Goal: Use online tool/utility: Utilize a website feature to perform a specific function

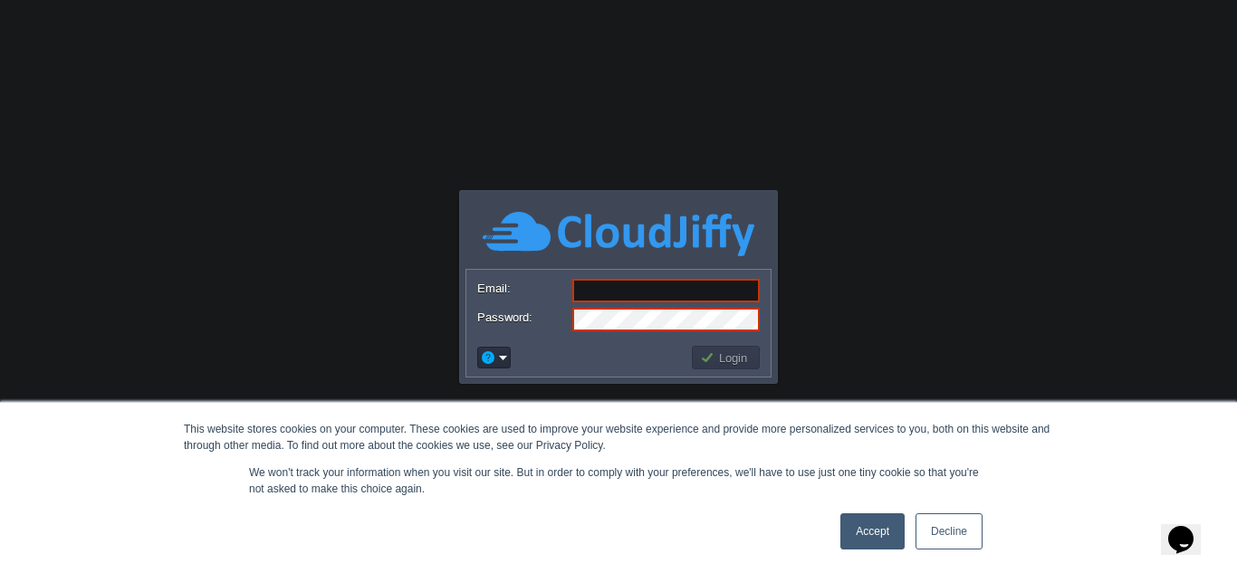
click at [652, 291] on input "Email:" at bounding box center [665, 291] width 187 height 24
paste input "[EMAIL_ADDRESS][DOMAIN_NAME]"
type input "[EMAIL_ADDRESS][DOMAIN_NAME]"
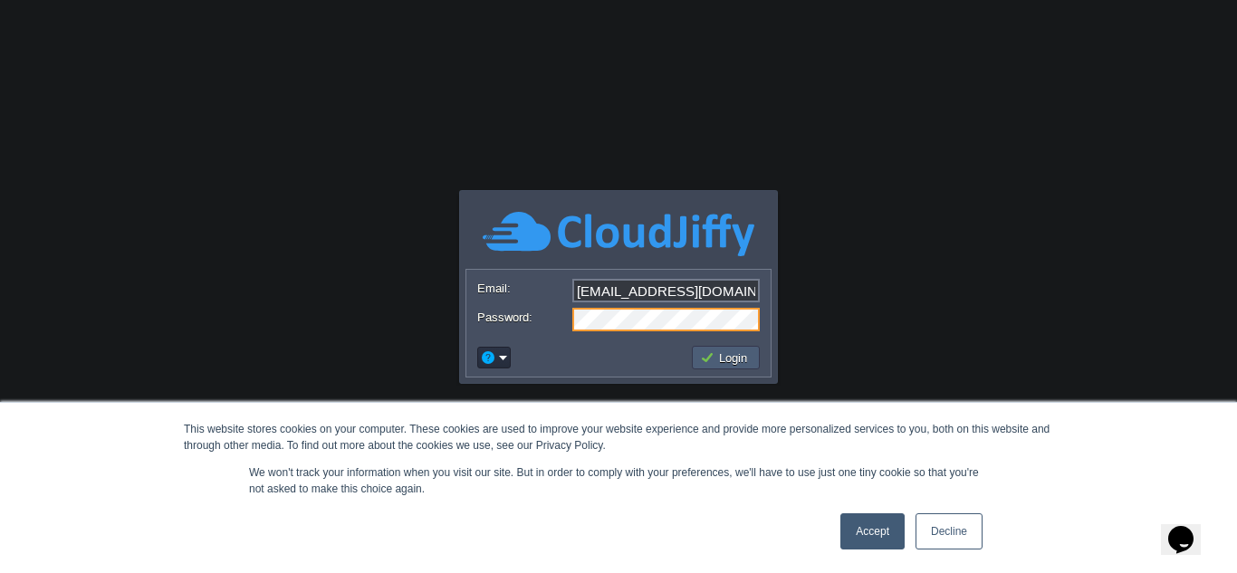
click at [732, 359] on button "Login" at bounding box center [726, 357] width 53 height 16
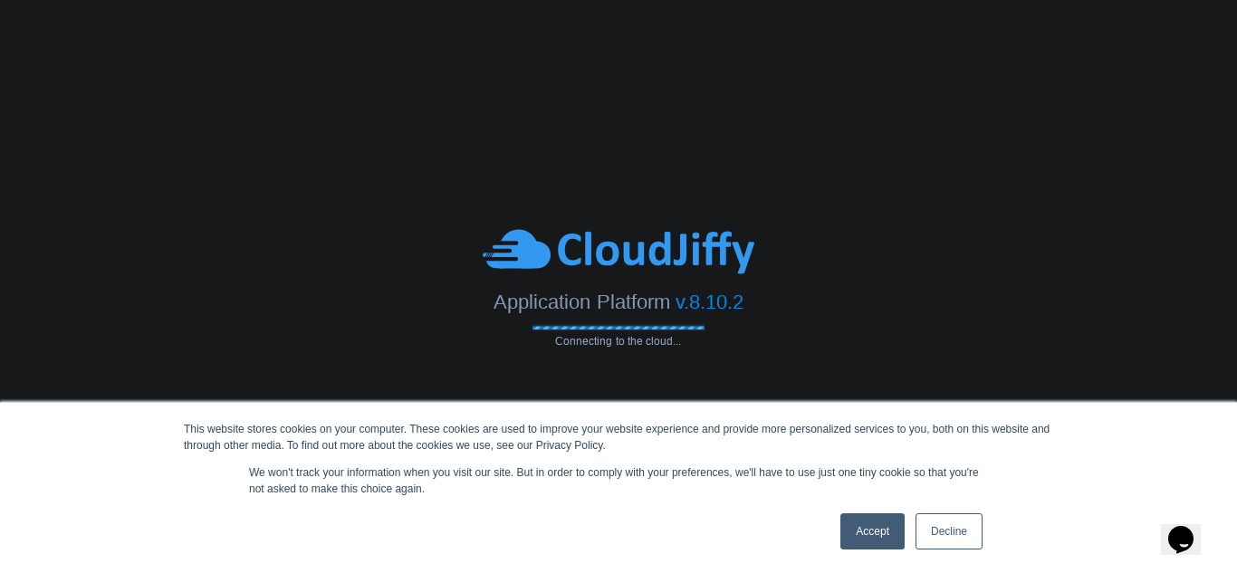
click at [864, 539] on link "Accept" at bounding box center [872, 531] width 64 height 36
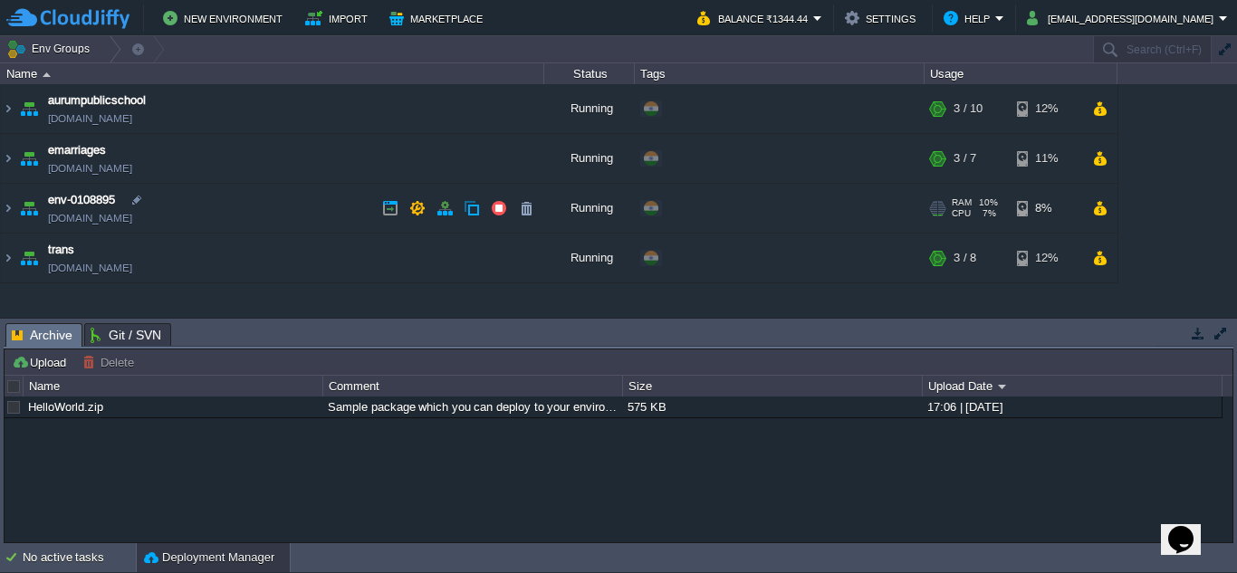
click at [31, 211] on img at bounding box center [28, 208] width 25 height 49
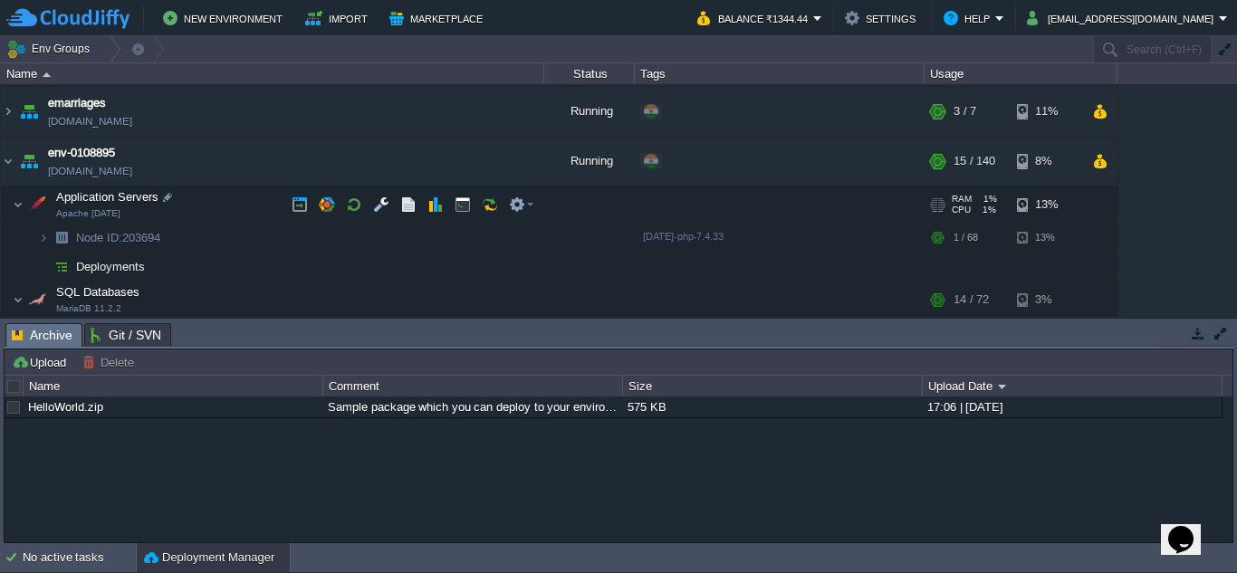
scroll to position [91, 0]
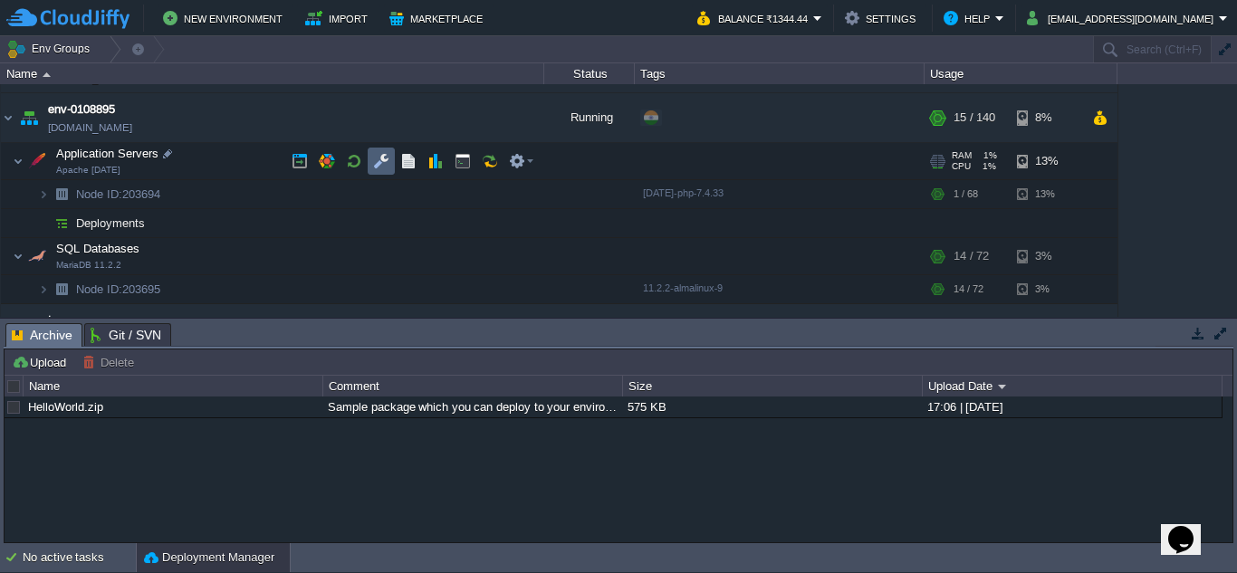
click at [383, 156] on button "button" at bounding box center [381, 161] width 16 height 16
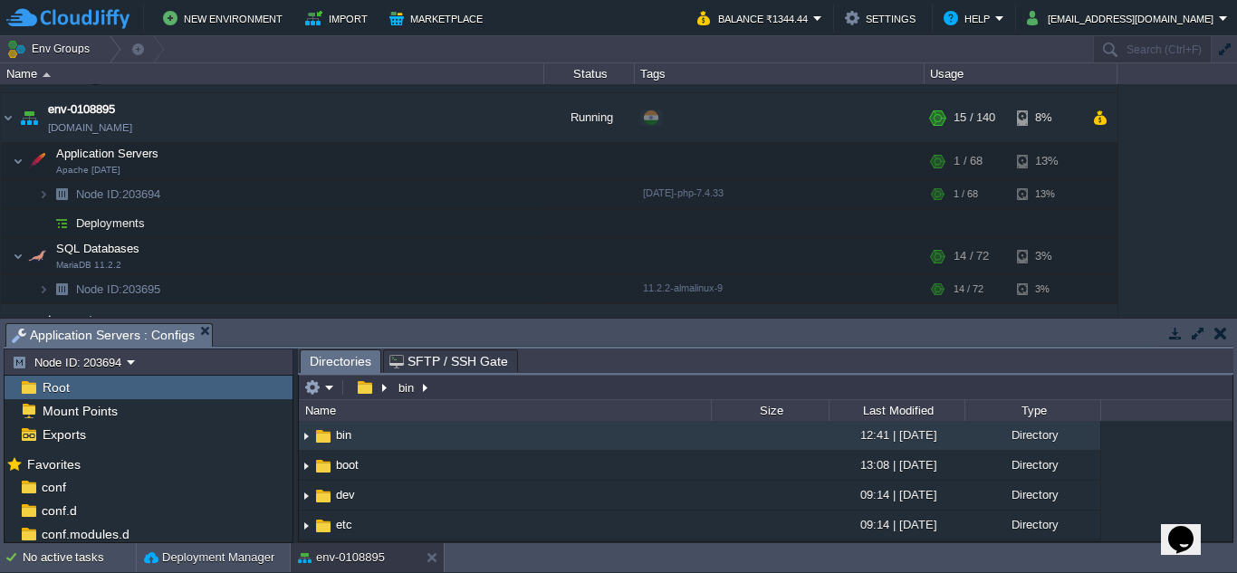
drag, startPoint x: 665, startPoint y: 350, endPoint x: 666, endPoint y: 317, distance: 33.5
click at [666, 317] on div "Env Groups Search (Ctrl+F) auto-gen Name Status Tags Usage aurumpublicschool [D…" at bounding box center [618, 289] width 1237 height 507
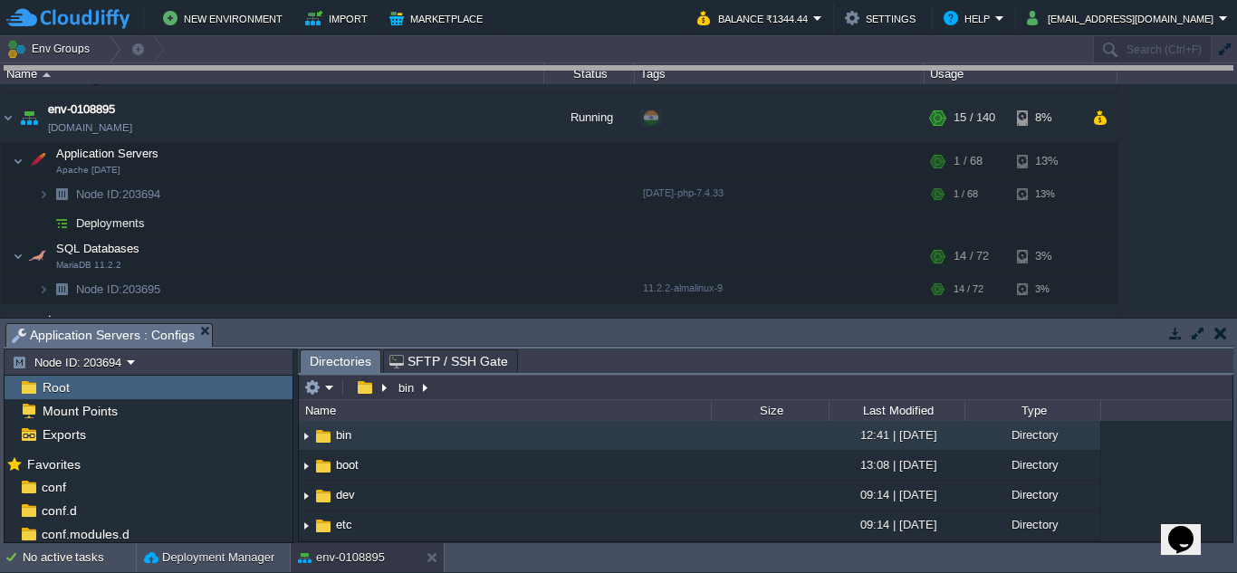
drag, startPoint x: 659, startPoint y: 348, endPoint x: 726, endPoint y: 12, distance: 342.5
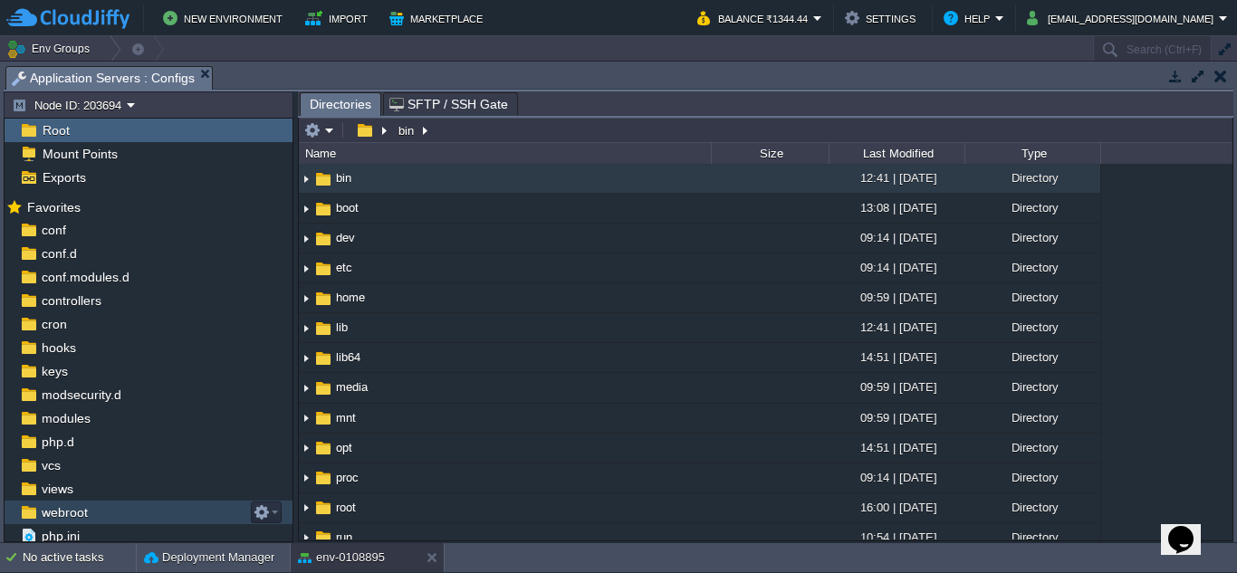
click at [68, 513] on span "webroot" at bounding box center [64, 512] width 53 height 16
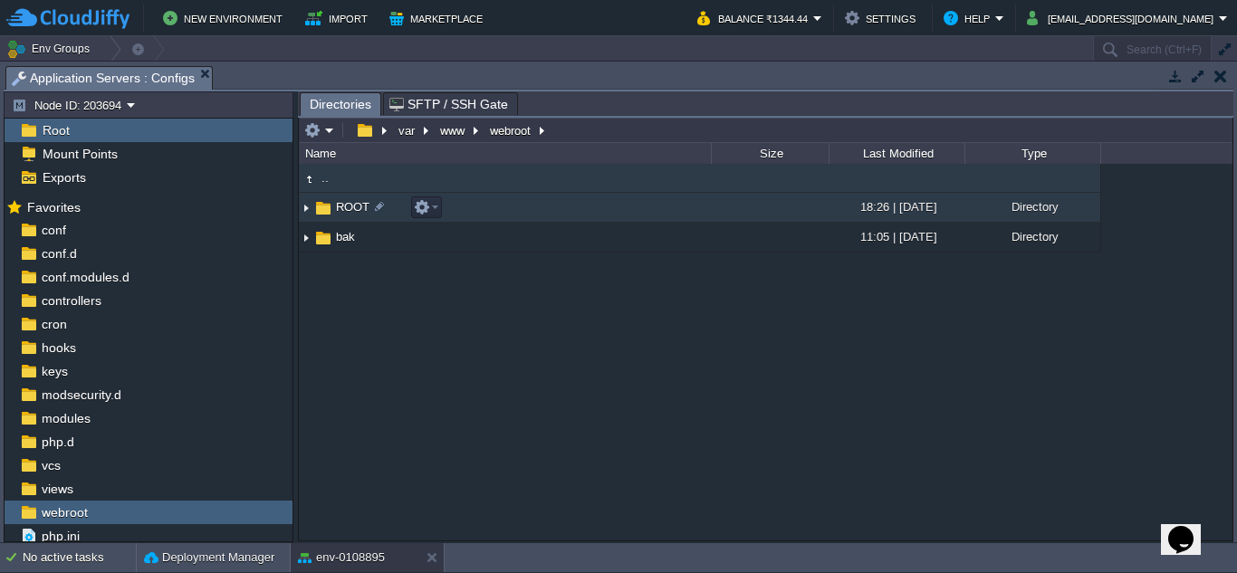
click at [359, 203] on span "ROOT" at bounding box center [352, 206] width 39 height 15
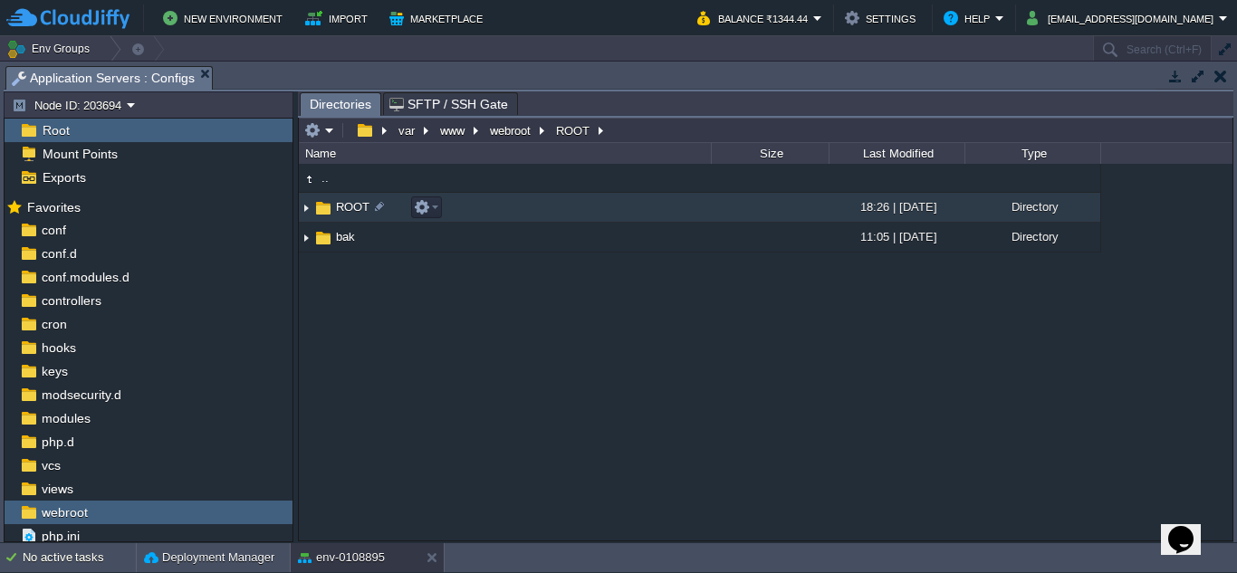
click at [341, 213] on span "ROOT" at bounding box center [352, 206] width 39 height 15
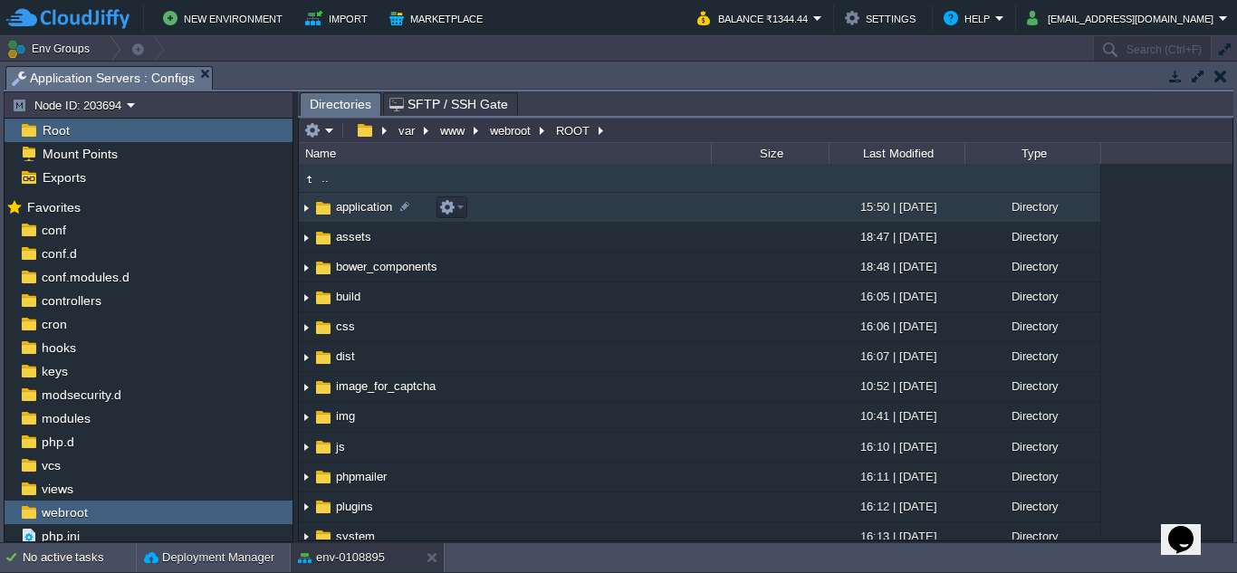
click at [360, 215] on span "application" at bounding box center [364, 206] width 62 height 15
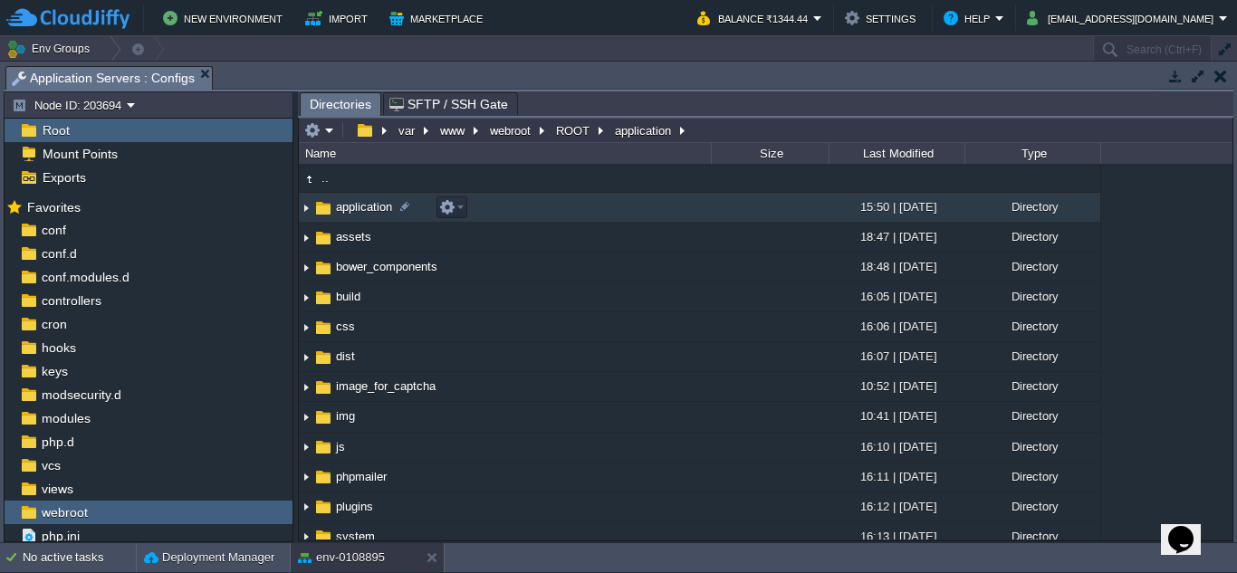
click at [360, 215] on span "application" at bounding box center [364, 206] width 62 height 15
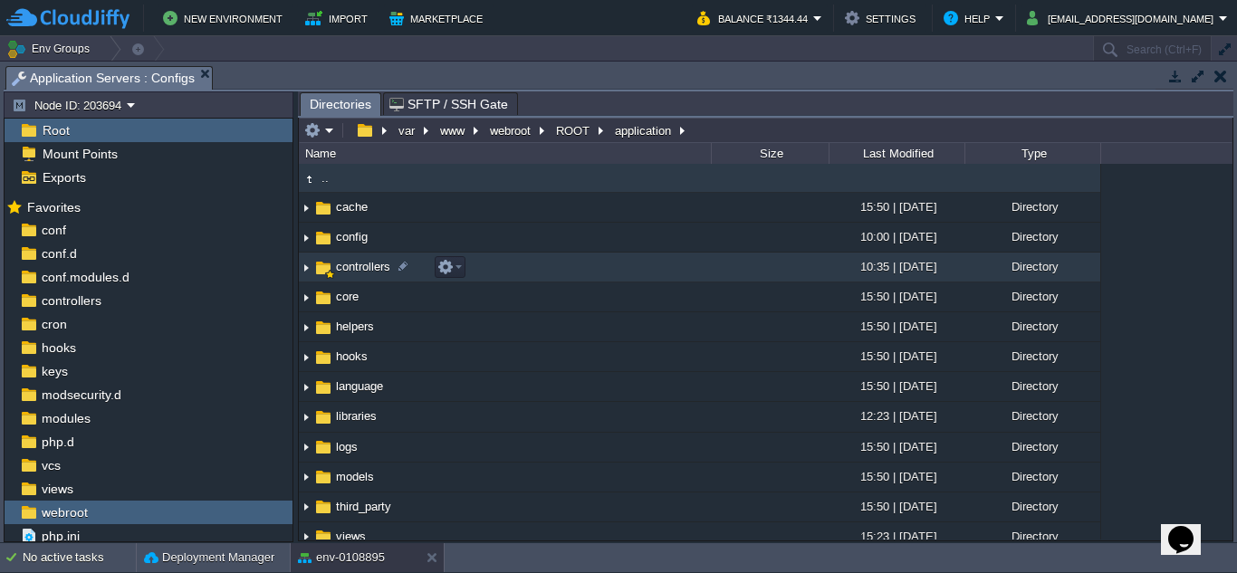
click at [364, 264] on span "controllers" at bounding box center [363, 266] width 60 height 15
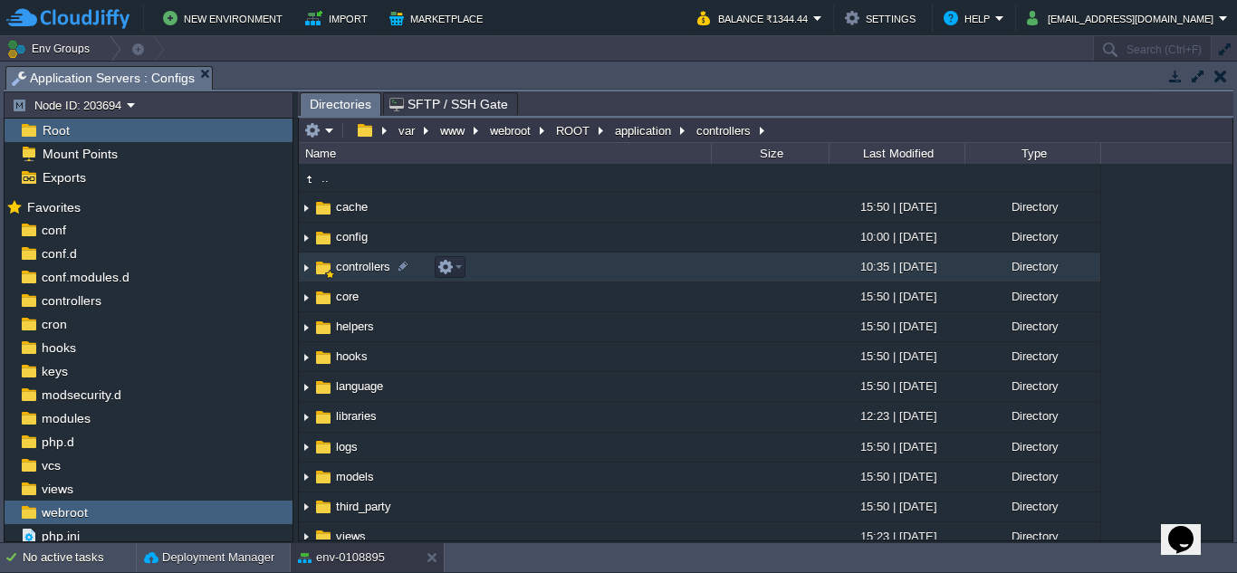
click at [364, 264] on span "controllers" at bounding box center [363, 266] width 60 height 15
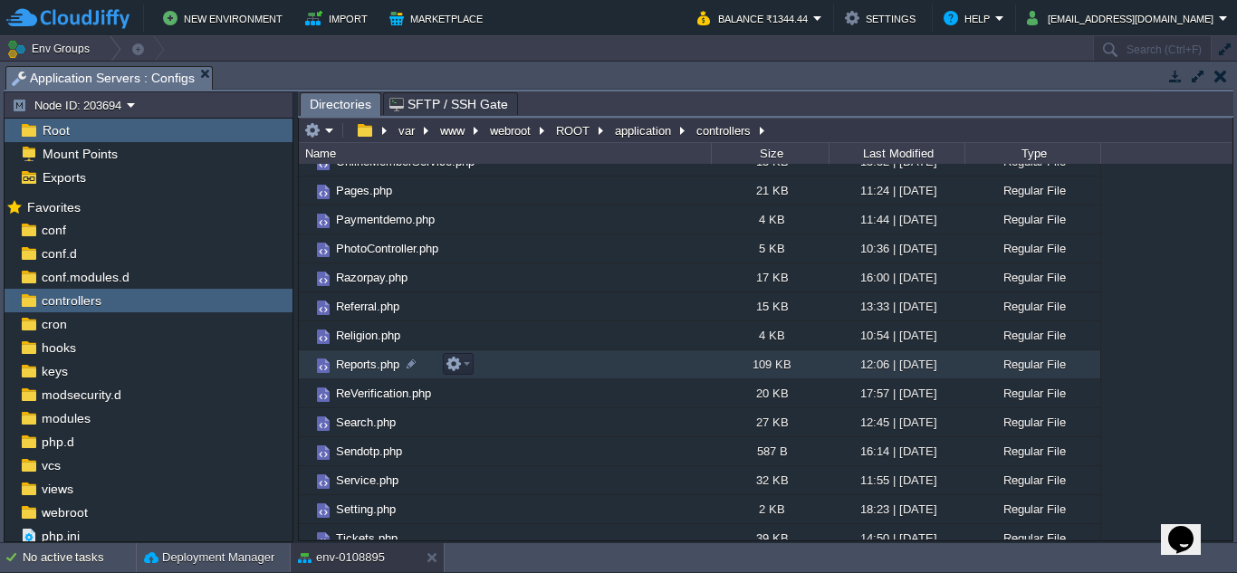
scroll to position [815, 0]
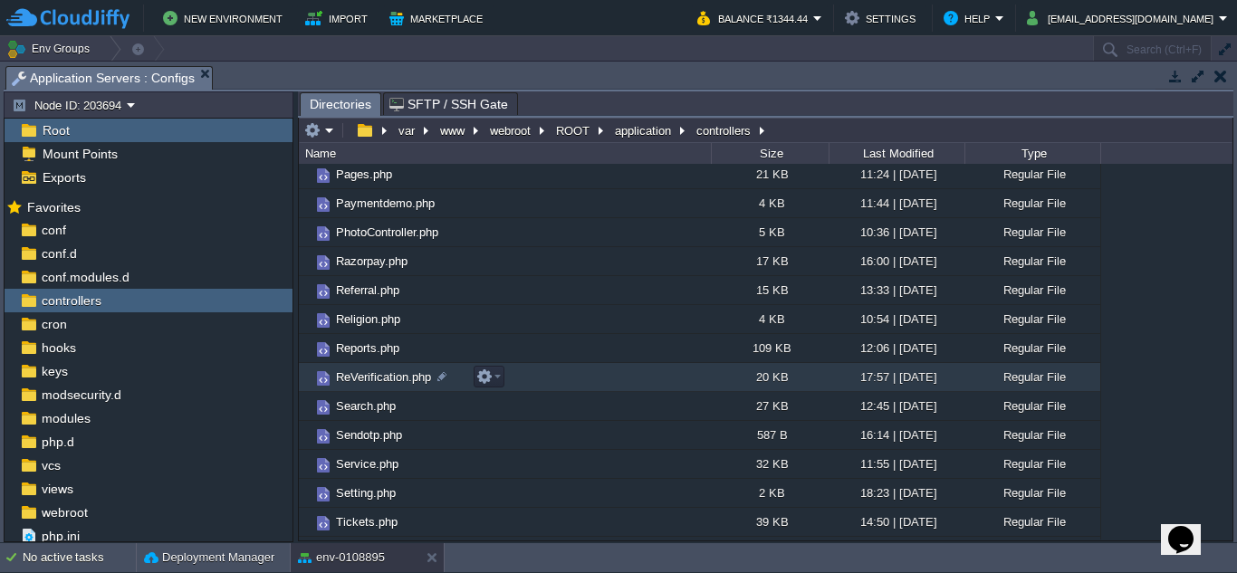
click at [350, 377] on span "ReVerification.php" at bounding box center [383, 376] width 100 height 15
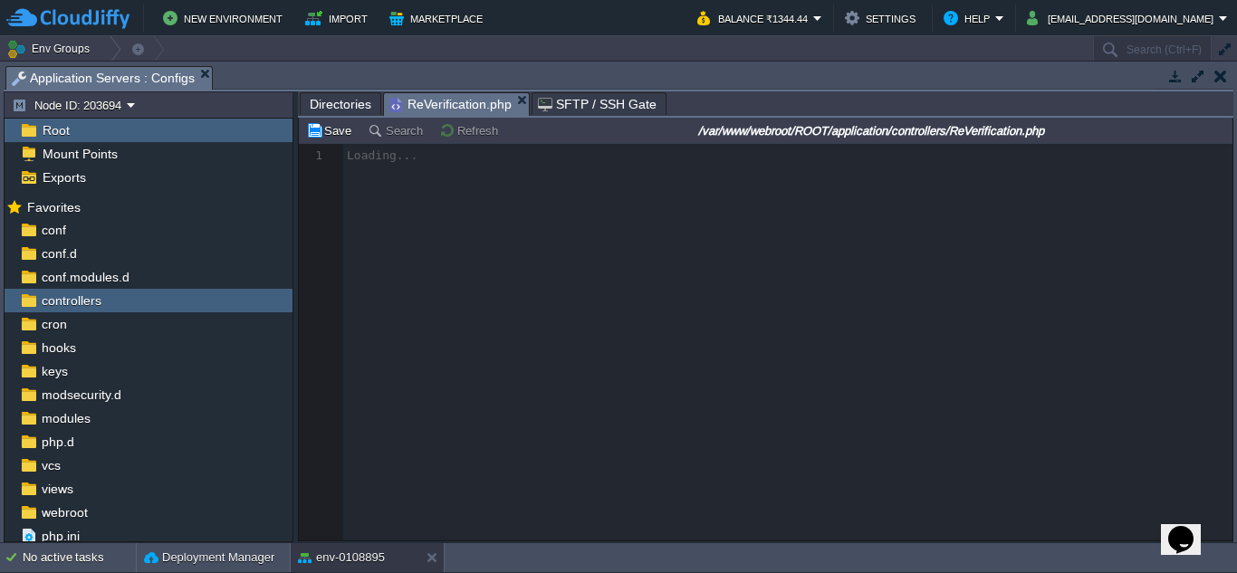
click at [354, 103] on span "Directories" at bounding box center [341, 104] width 62 height 22
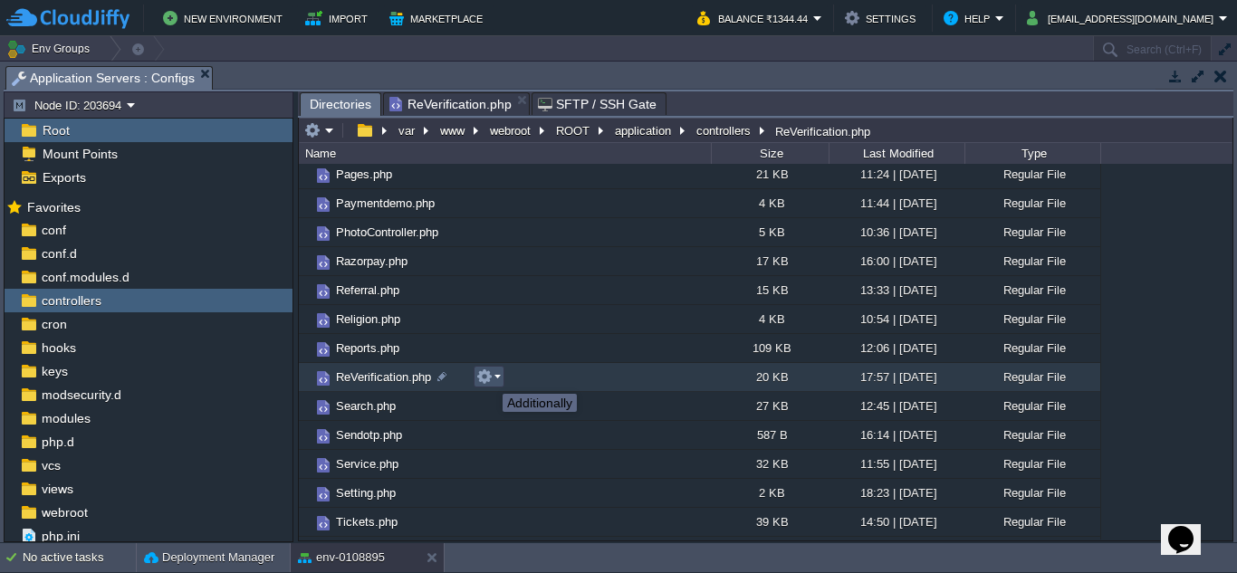
click at [490, 378] on button "button" at bounding box center [484, 376] width 16 height 16
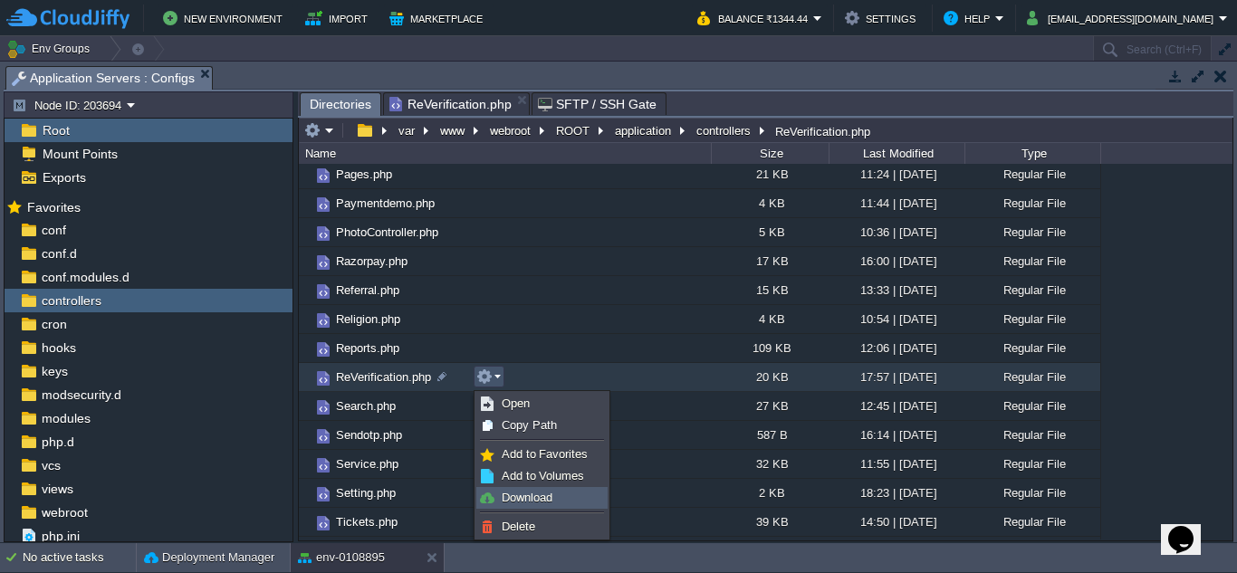
click at [537, 499] on span "Download" at bounding box center [527, 498] width 51 height 14
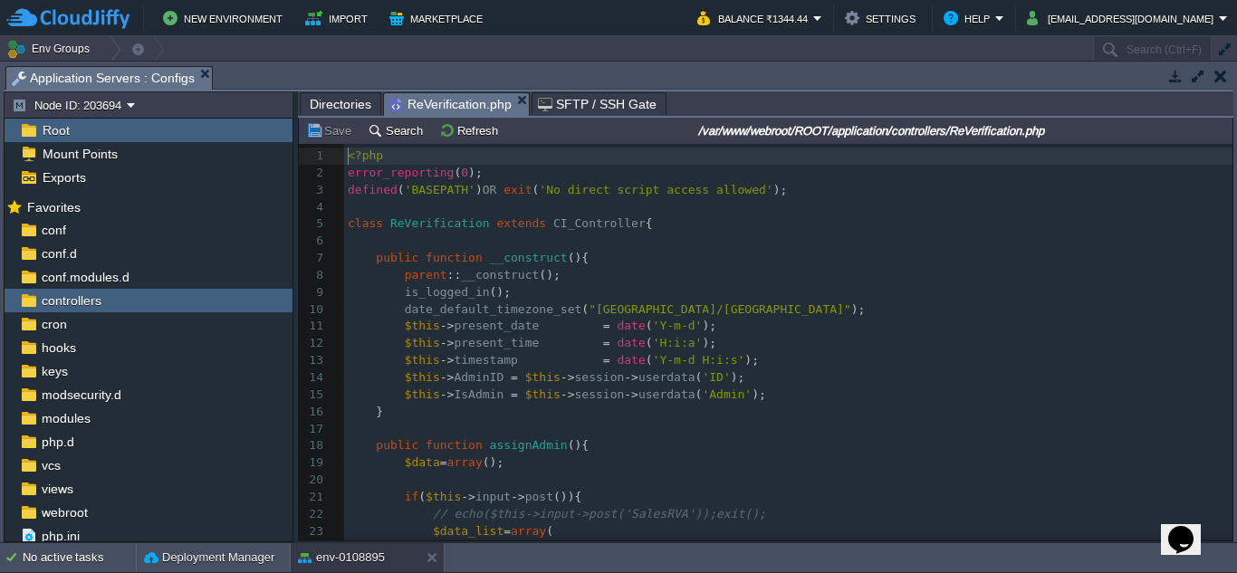
scroll to position [6, 0]
click at [458, 100] on span "ReVerification.php" at bounding box center [450, 104] width 122 height 23
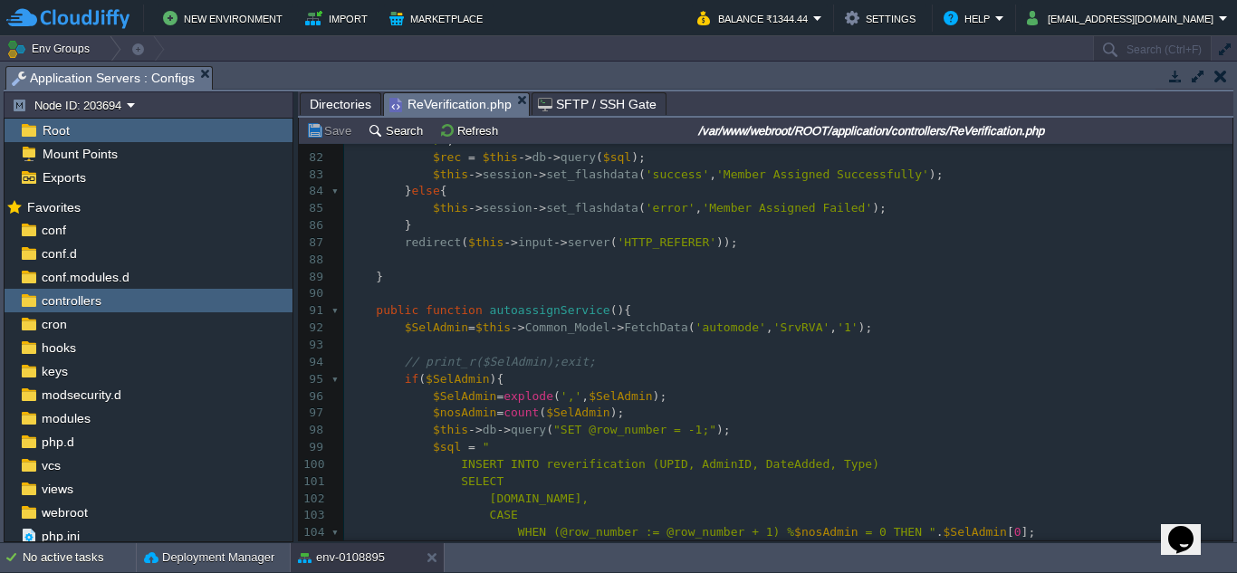
scroll to position [1476, 0]
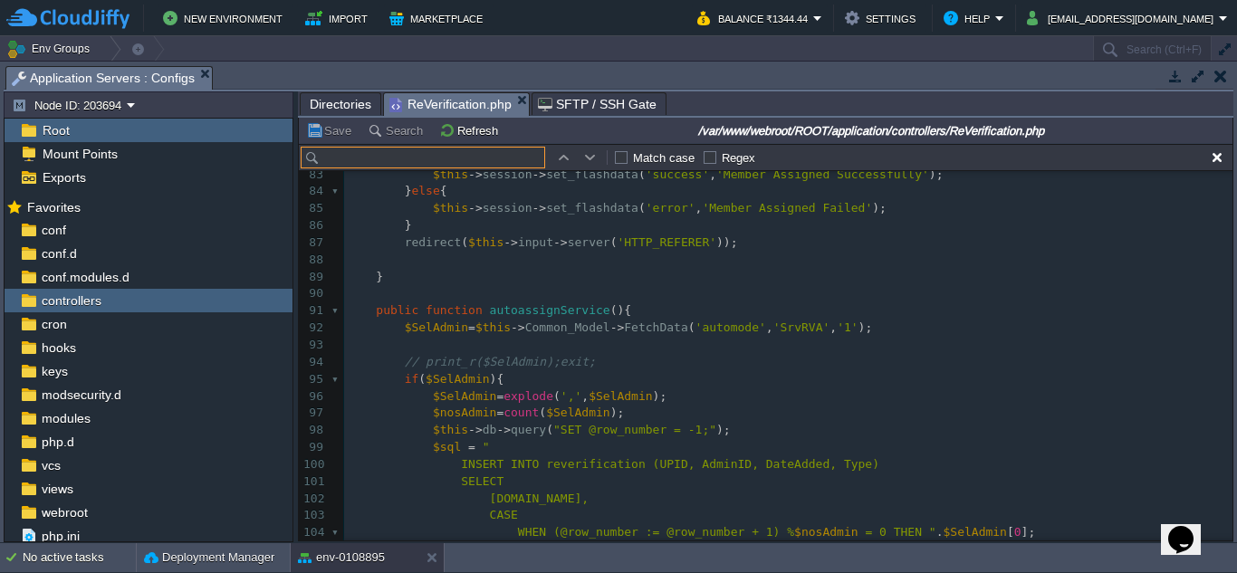
paste input "DeleteSalesAssignedAdmin"
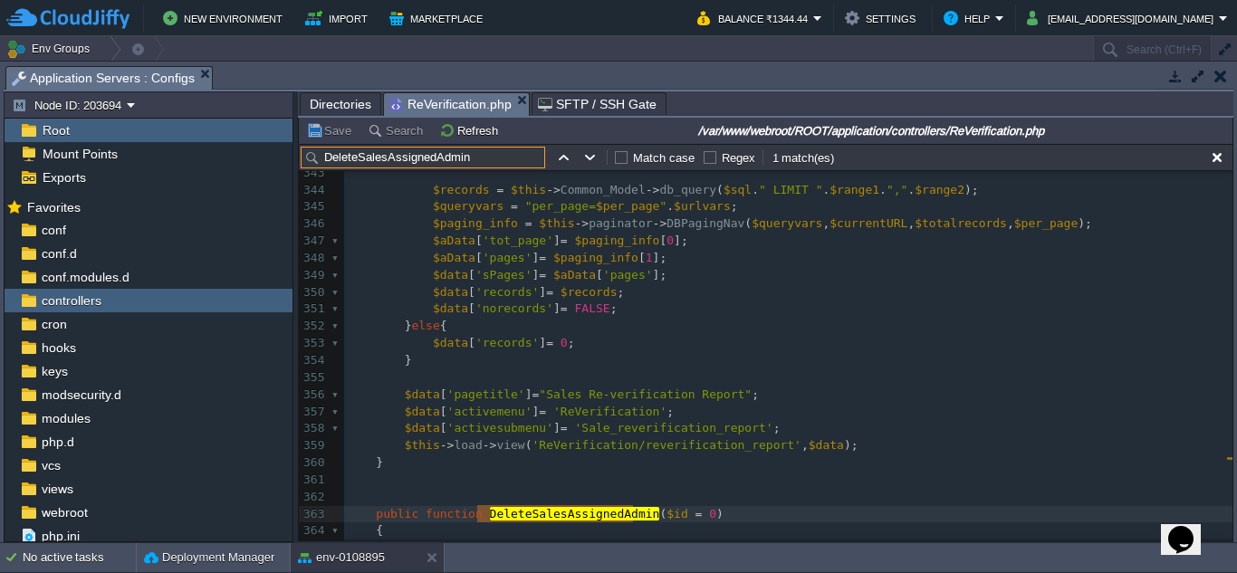
scroll to position [0, 0]
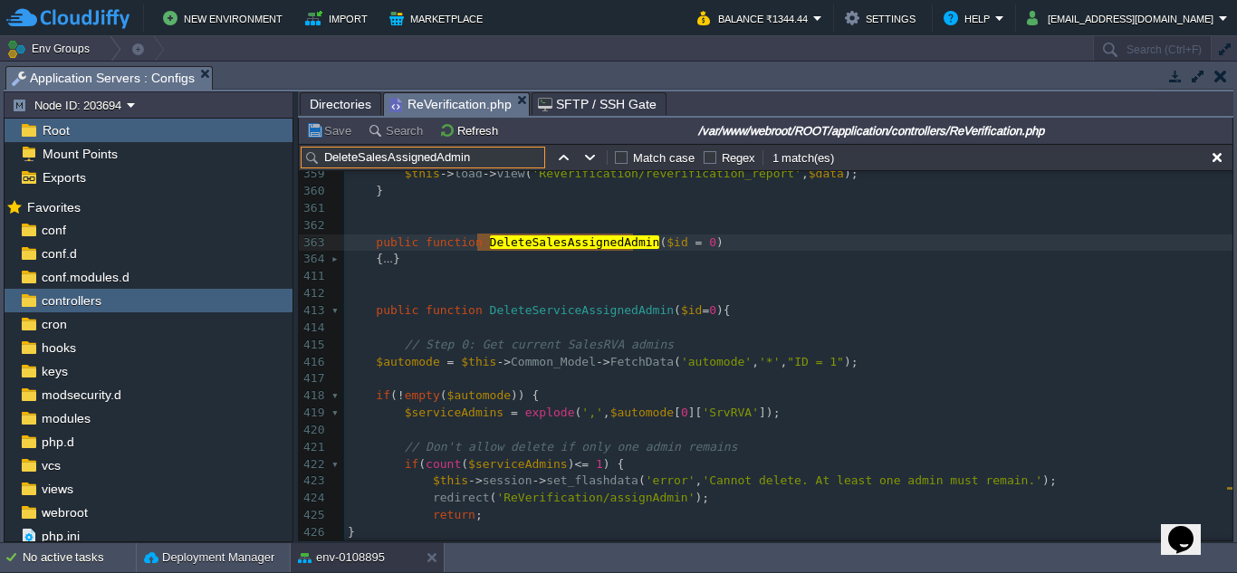
type input "DeleteSalesAssignedAdmin"
type textarea "-"
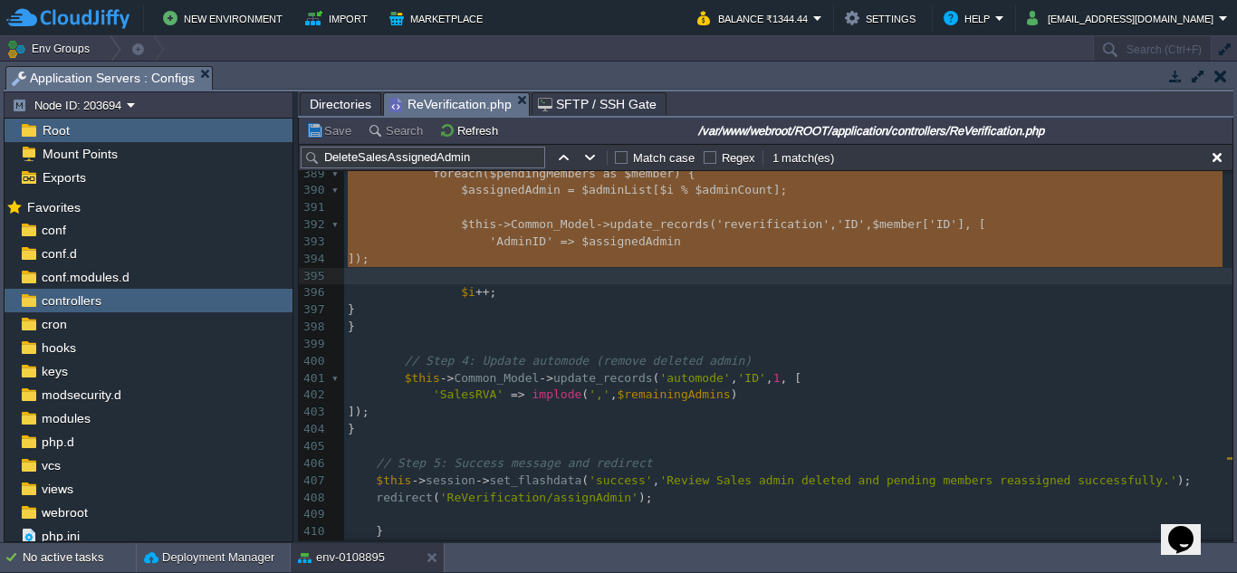
drag, startPoint x: 368, startPoint y: 241, endPoint x: 387, endPoint y: 274, distance: 38.5
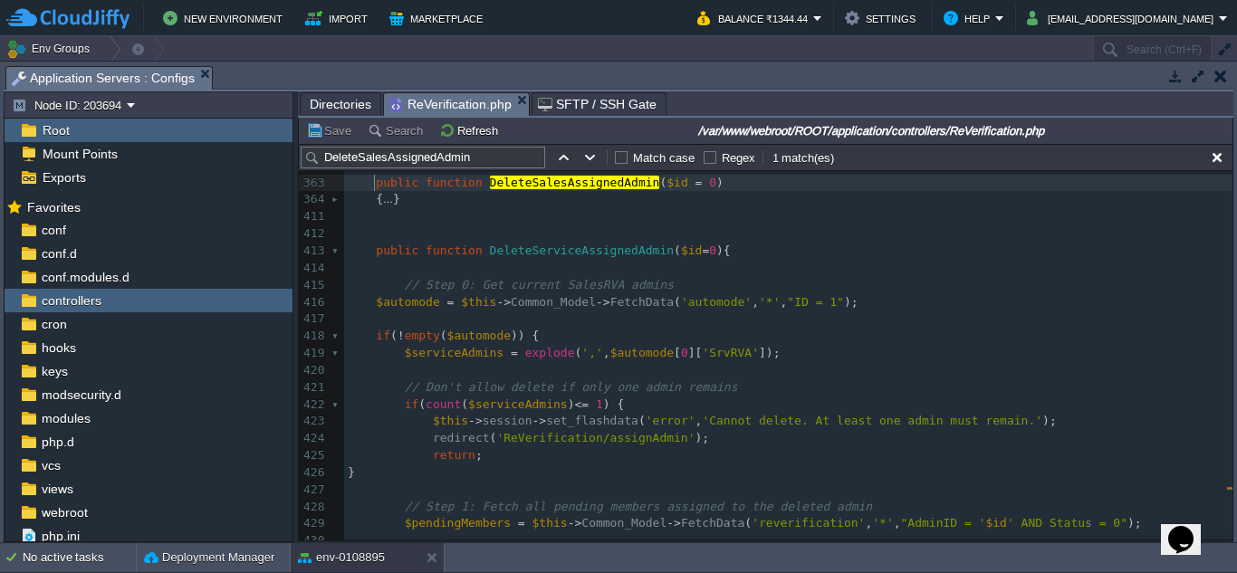
type textarea "-"
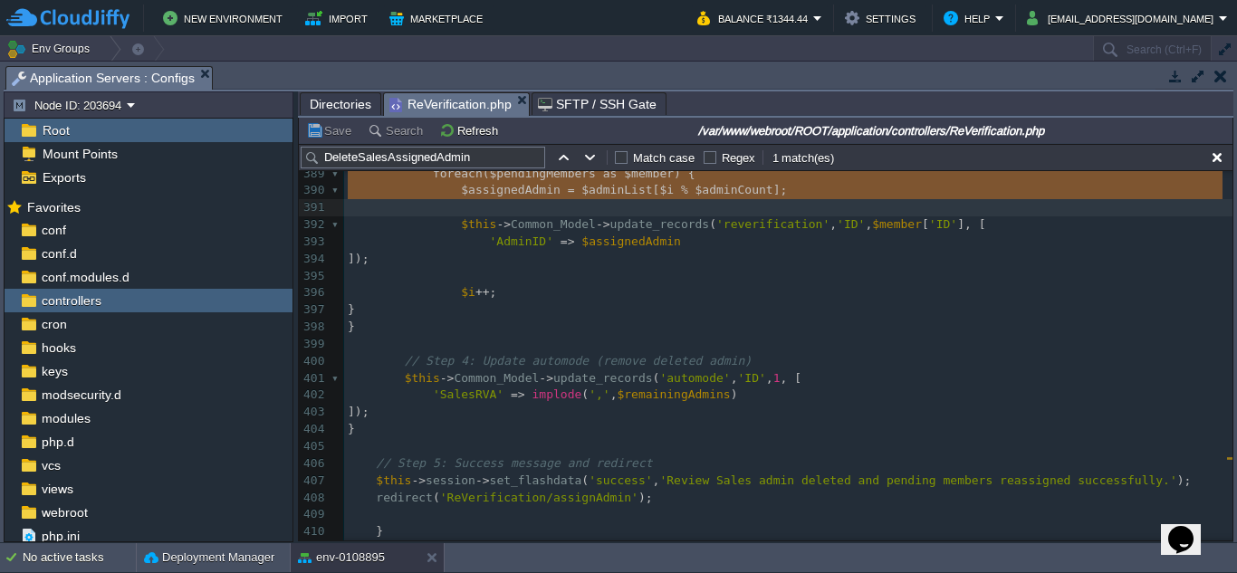
drag, startPoint x: 369, startPoint y: 187, endPoint x: 389, endPoint y: 212, distance: 32.2
click at [553, 299] on pre "$i ++ ;" at bounding box center [788, 292] width 888 height 17
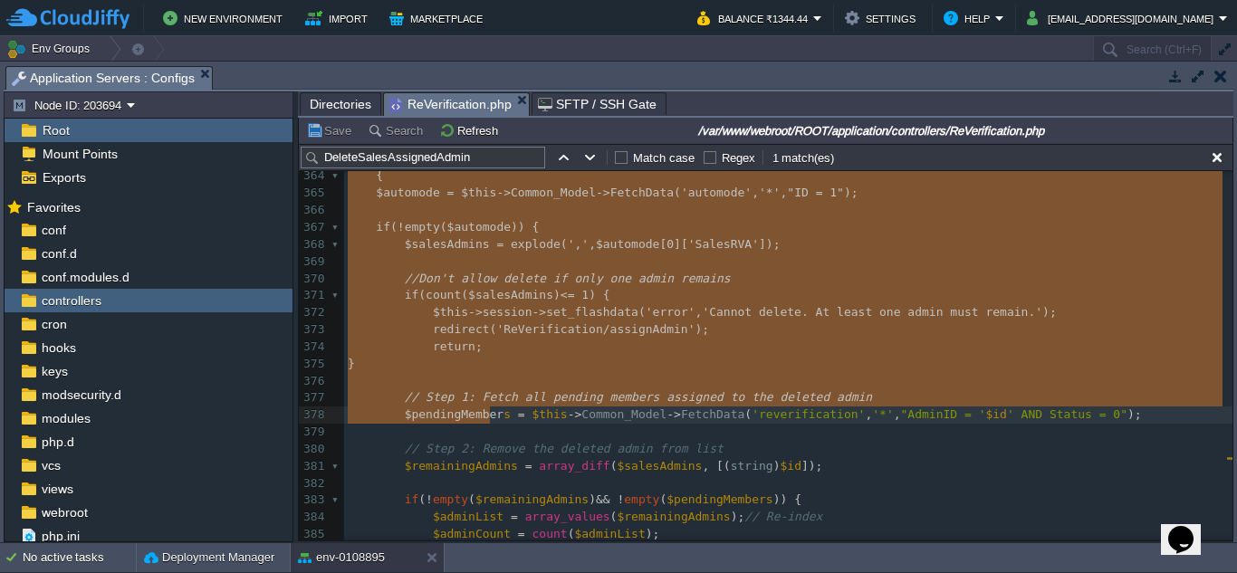
type textarea "-"
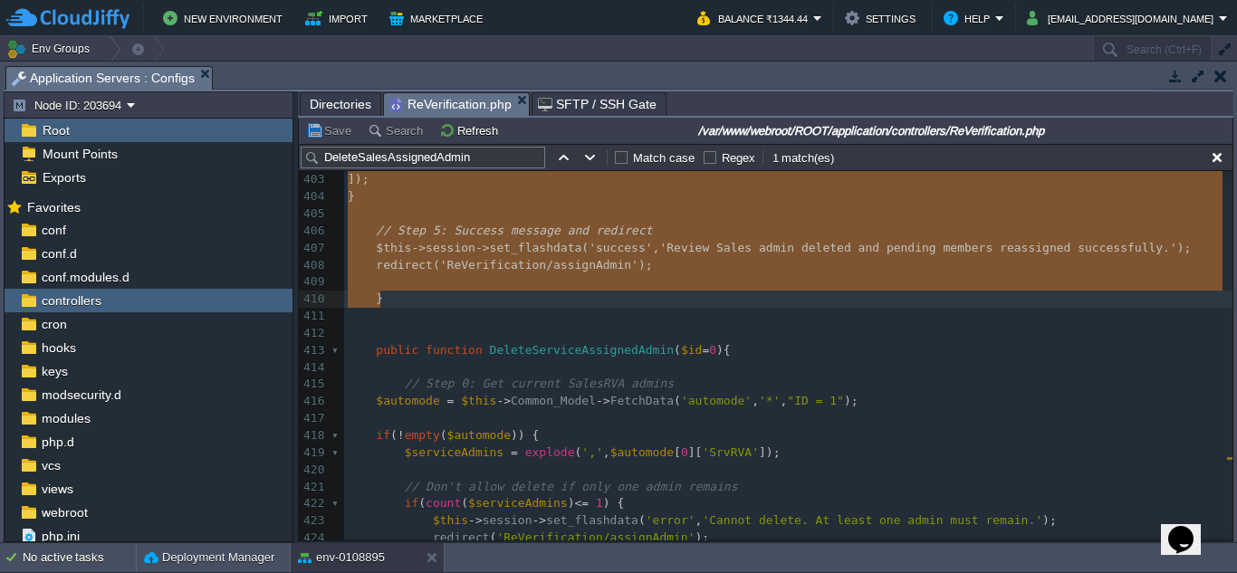
drag, startPoint x: 373, startPoint y: 272, endPoint x: 608, endPoint y: 304, distance: 236.7
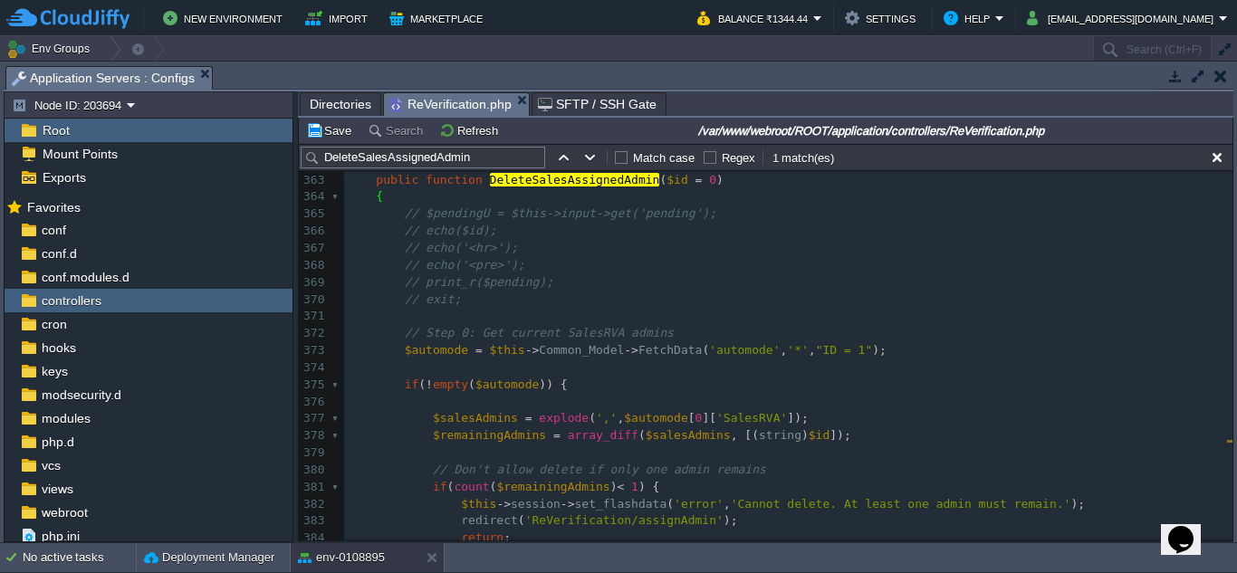
type textarea "​"
click at [445, 332] on div "xxxxxxxxxx } 351 $data [ 'norecords' ] = FALSE ; 352 } else { 353 $data [ 'reco…" at bounding box center [788, 470] width 888 height 1007
click at [436, 286] on span "// print_r($pending);" at bounding box center [479, 282] width 148 height 14
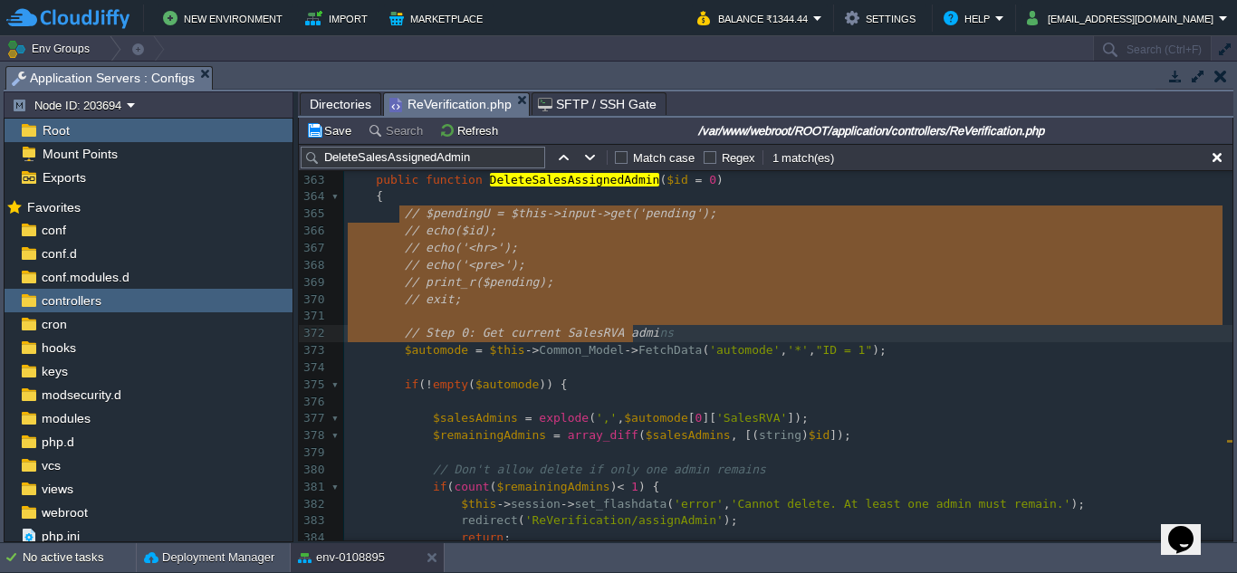
type textarea "// $pendingU = $this->input->get('pending'); // echo($id); // echo('<hr>'); // …"
drag, startPoint x: 392, startPoint y: 211, endPoint x: 668, endPoint y: 343, distance: 306.1
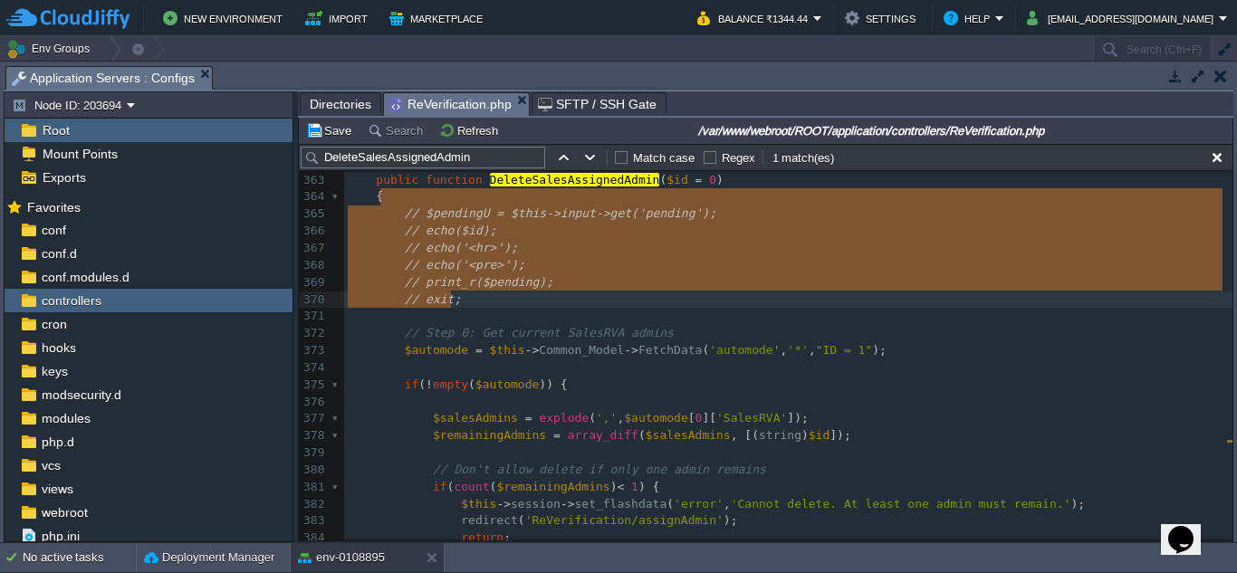
type textarea "// $pendingU = $this->input->get('pending'); // echo($id); // echo('<hr>'); // …"
drag, startPoint x: 390, startPoint y: 207, endPoint x: 464, endPoint y: 298, distance: 117.1
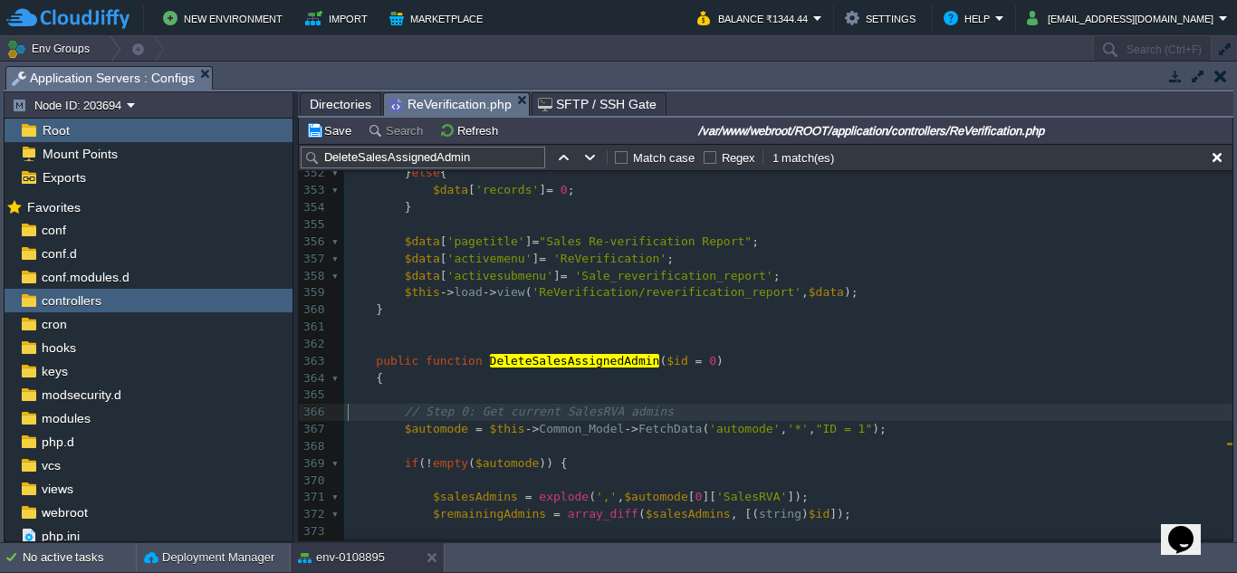
click at [358, 407] on span at bounding box center [362, 412] width 28 height 17
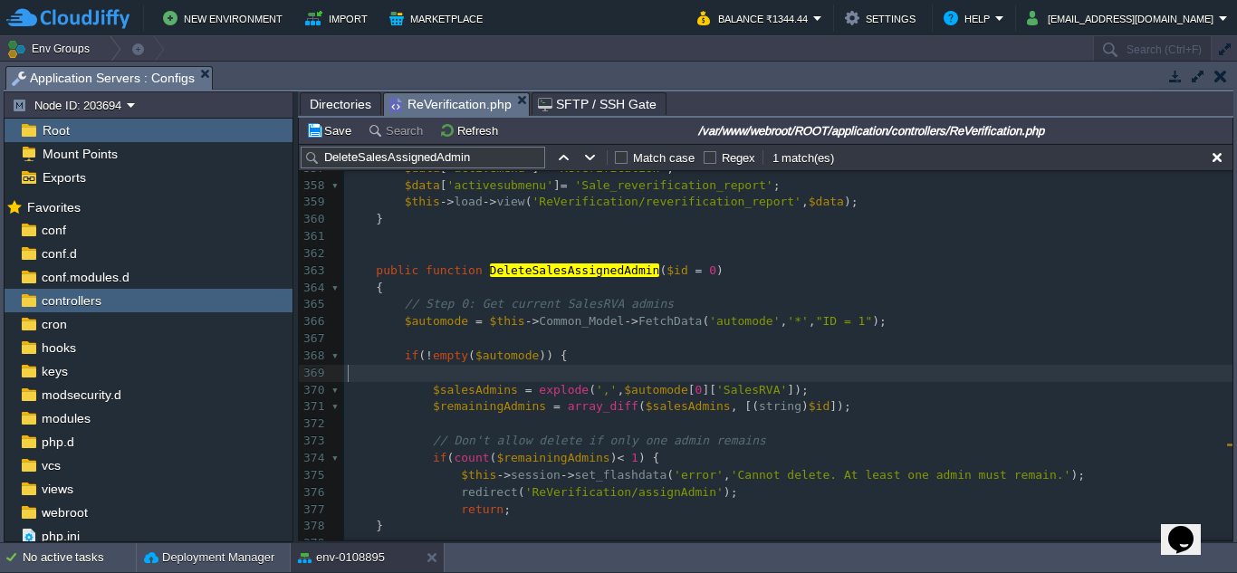
click at [382, 375] on pre "​" at bounding box center [788, 373] width 888 height 17
click at [375, 352] on div "xxxxxxxxxx 342 //echo $sql;exit; 343 ​ 344 $records = $this -> Common_Model -> …" at bounding box center [788, 339] width 888 height 870
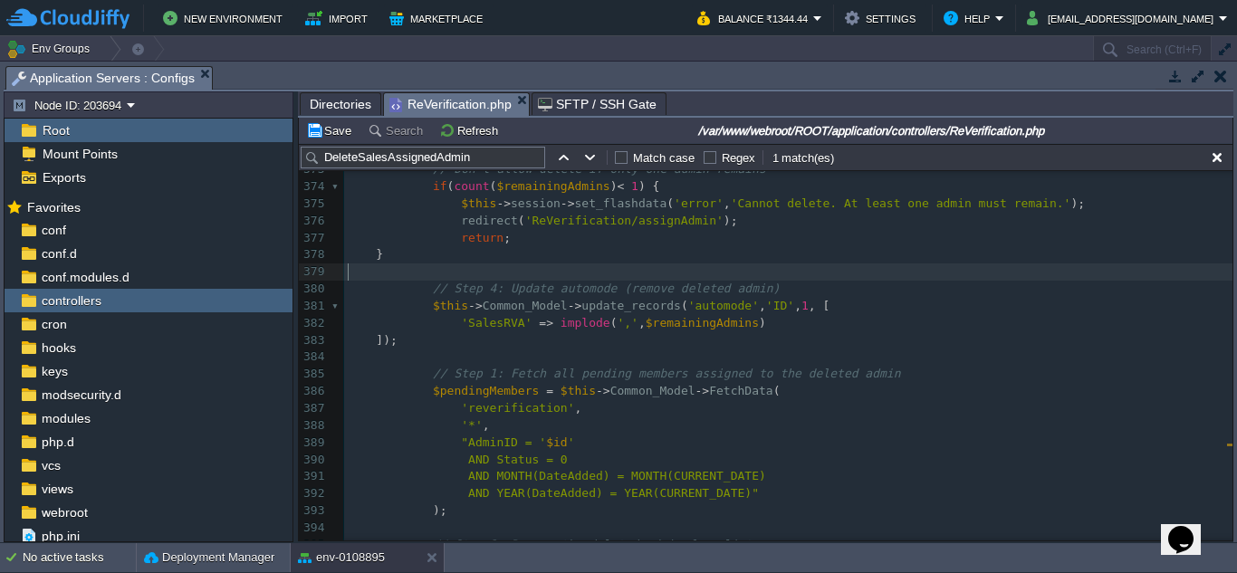
click at [399, 280] on pre "​" at bounding box center [788, 271] width 888 height 17
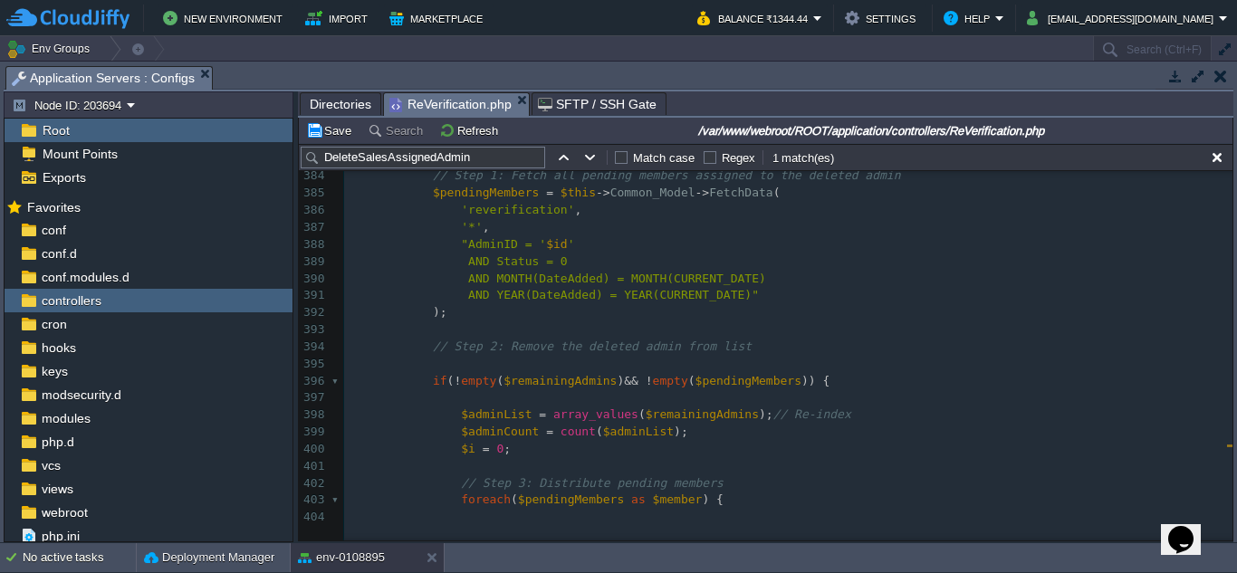
click at [397, 335] on pre "​" at bounding box center [788, 329] width 888 height 17
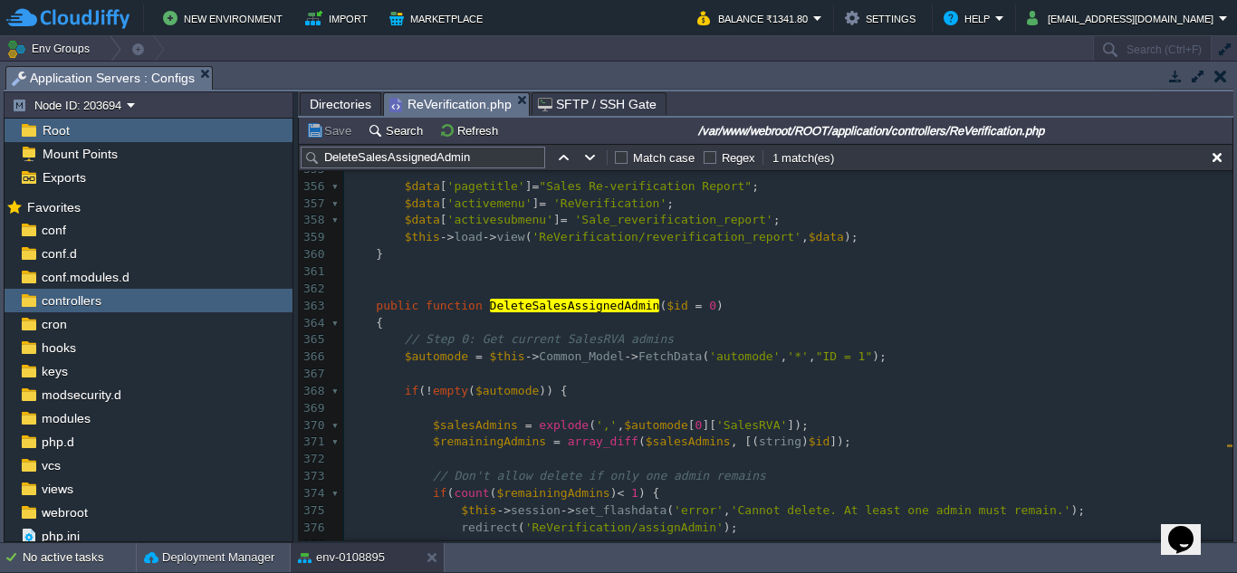
scroll to position [6322, 0]
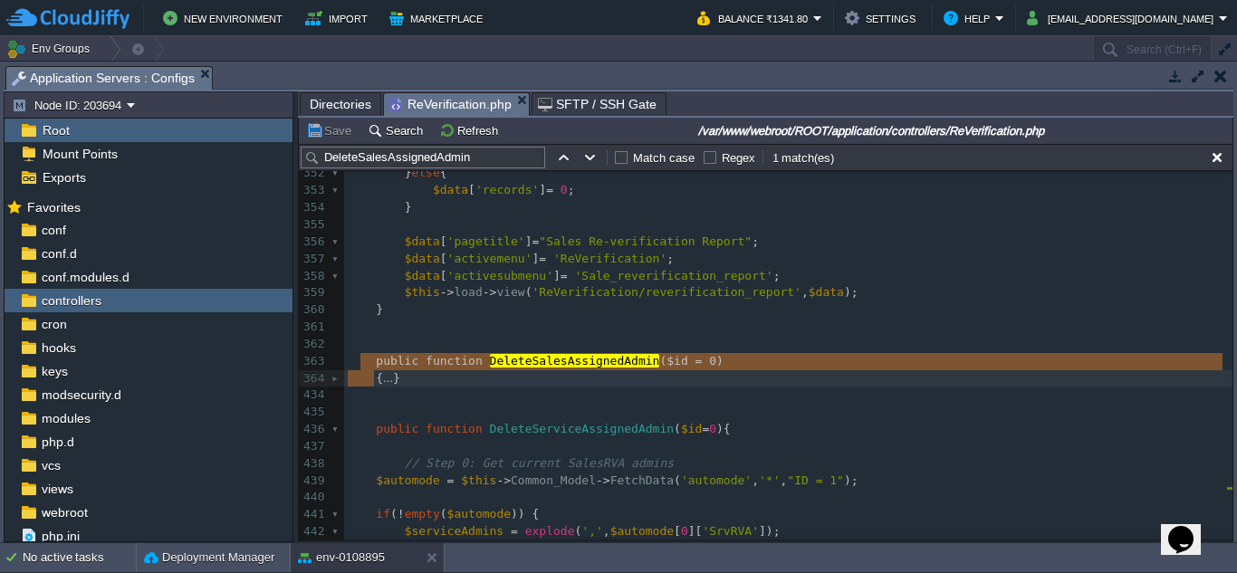
type textarea "-"
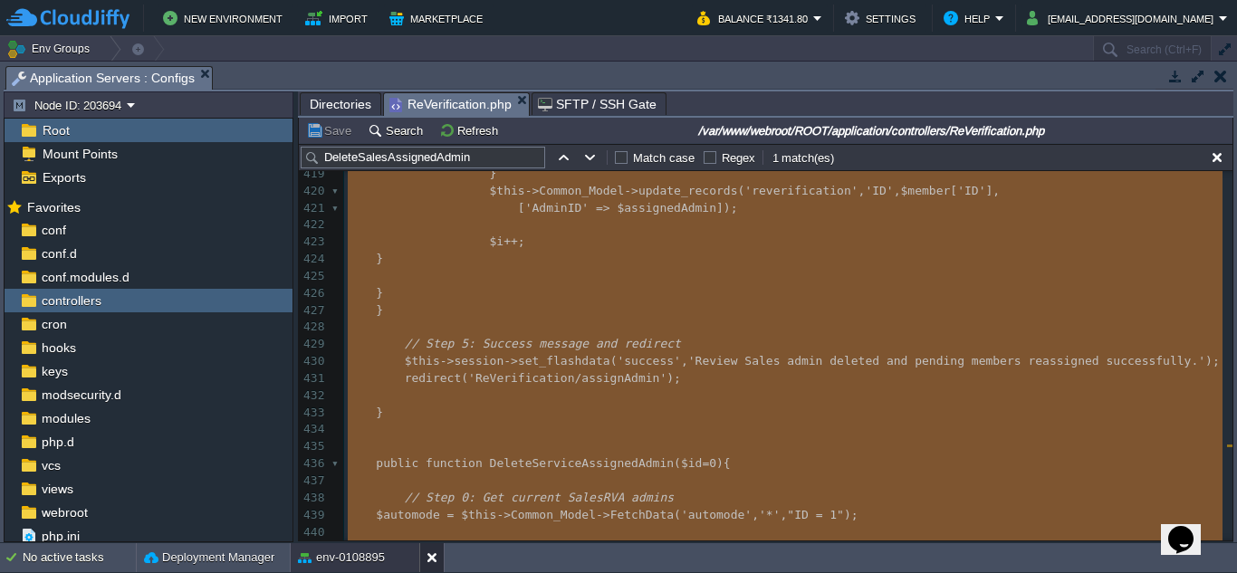
scroll to position [7481, 0]
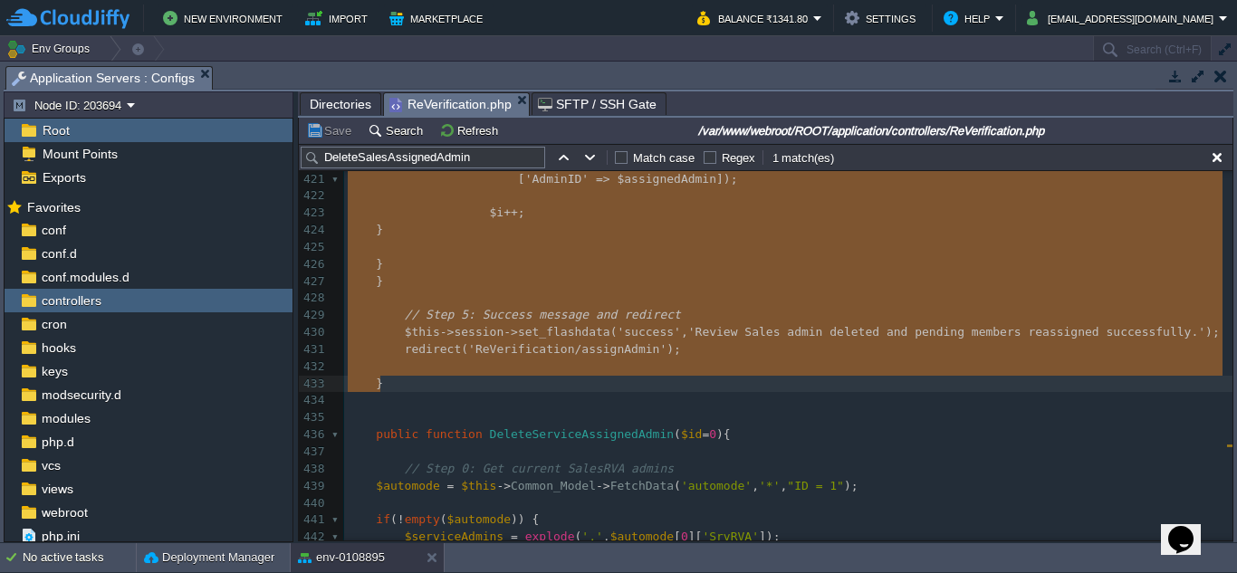
drag, startPoint x: 365, startPoint y: 359, endPoint x: 530, endPoint y: 391, distance: 168.0
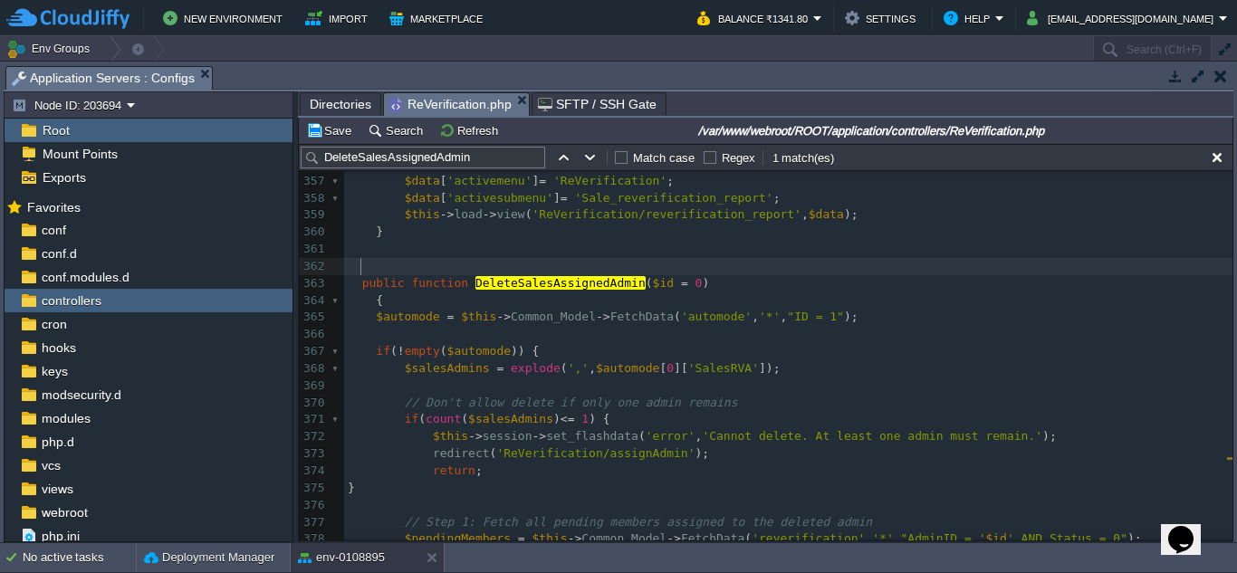
click at [685, 265] on pre at bounding box center [788, 266] width 888 height 17
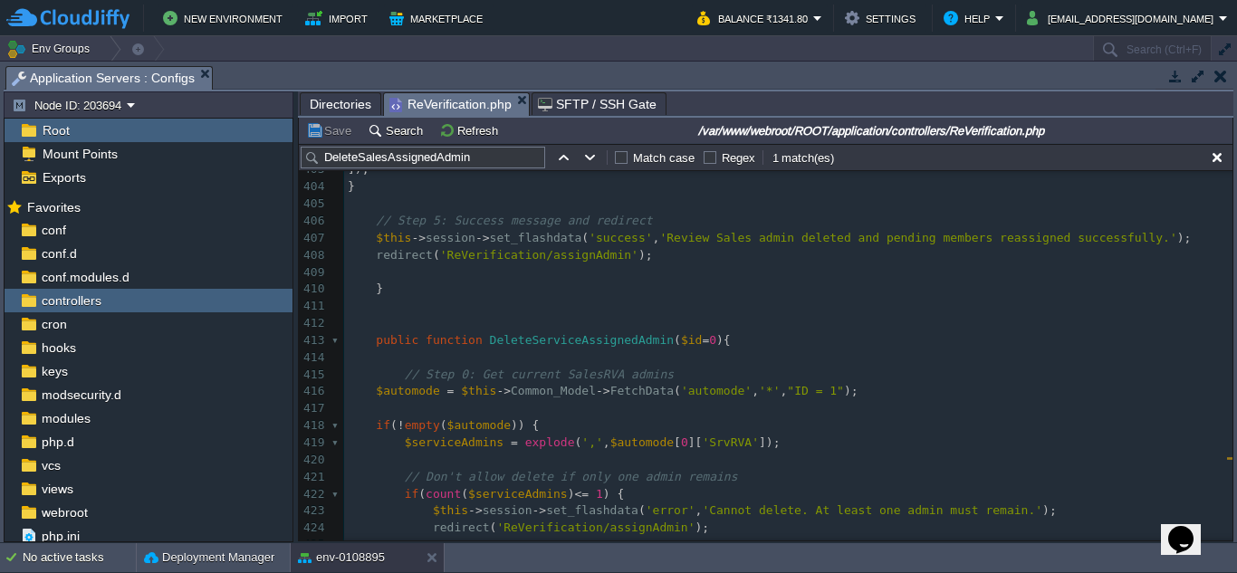
scroll to position [7195, 0]
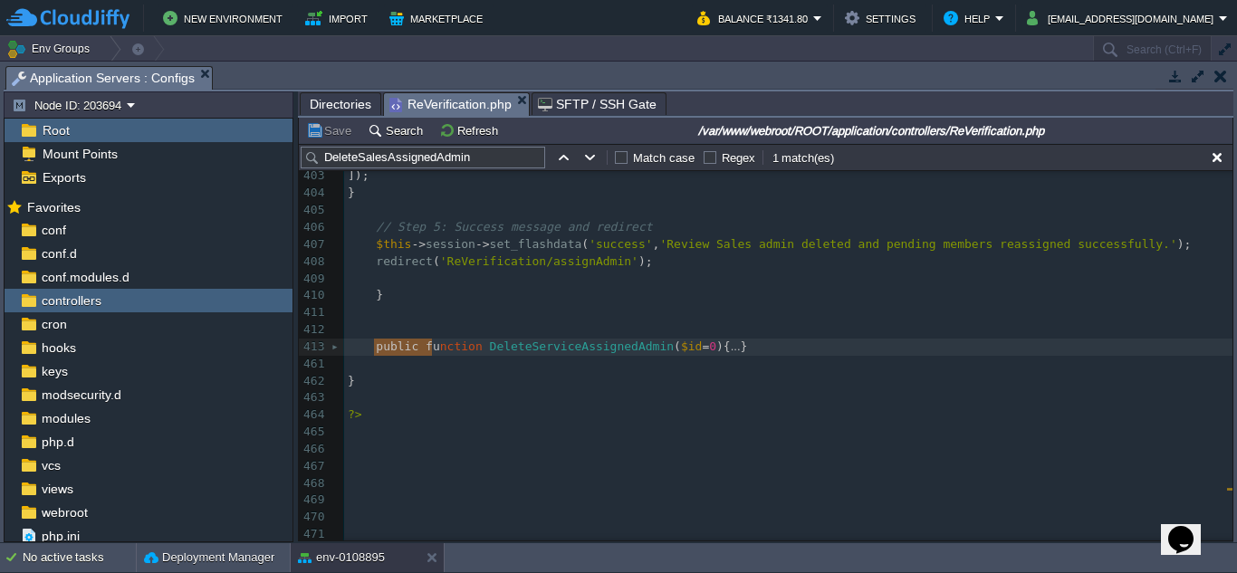
type textarea "public function"
type textarea "-"
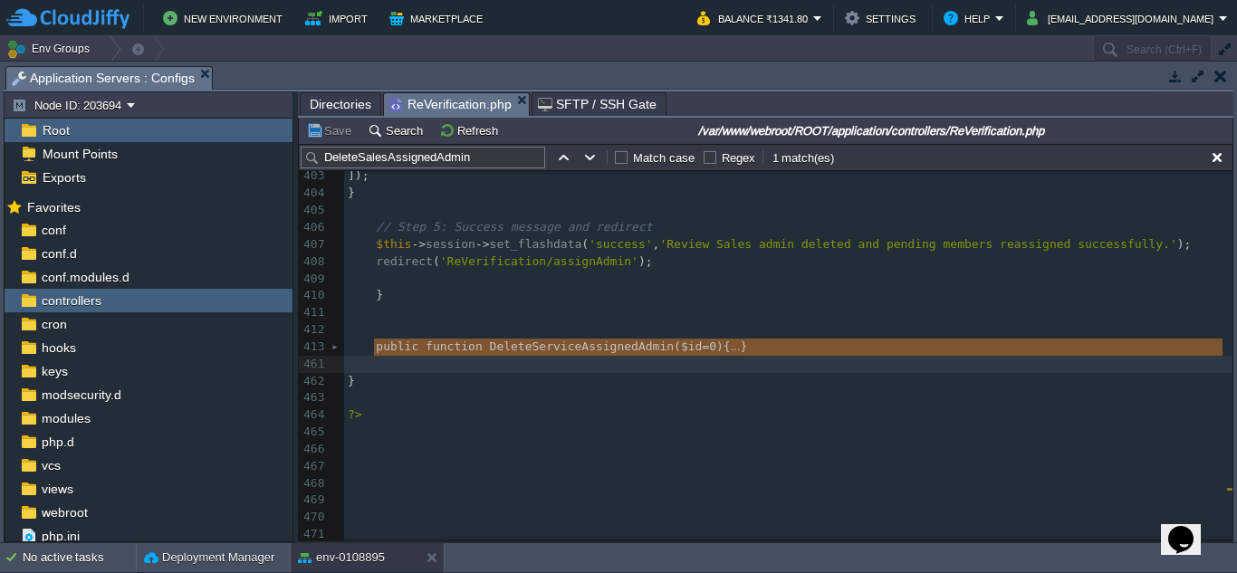
drag, startPoint x: 368, startPoint y: 340, endPoint x: 736, endPoint y: 353, distance: 368.7
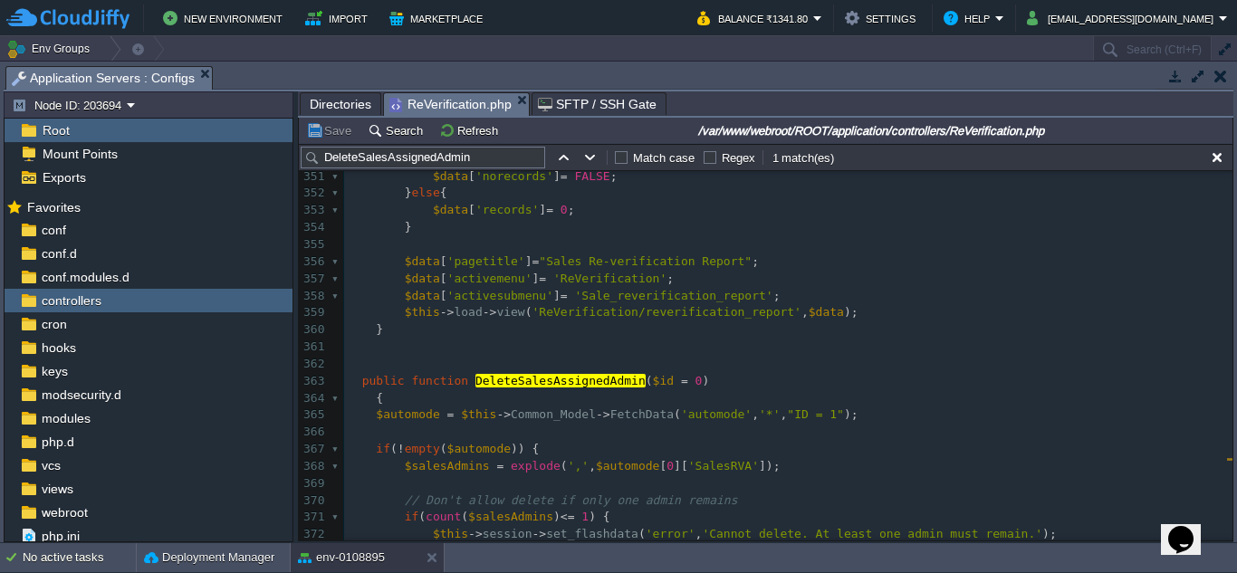
scroll to position [6267, 0]
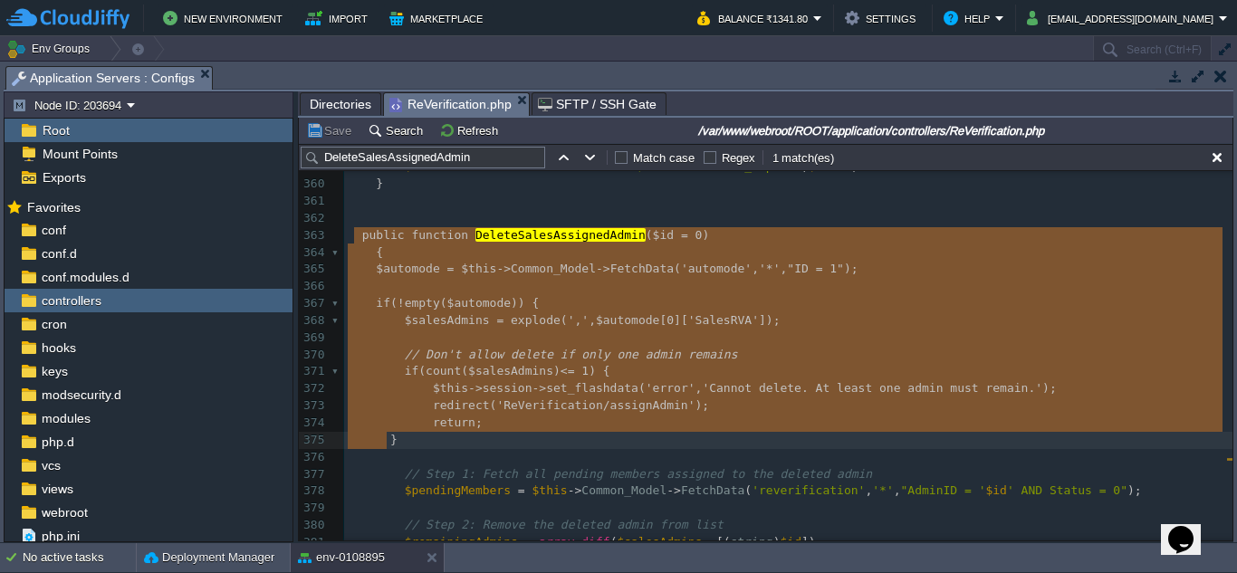
type textarea "public function DeleteSalesAssignedAdmin($id = 0) { $automode = $this->Common_M…"
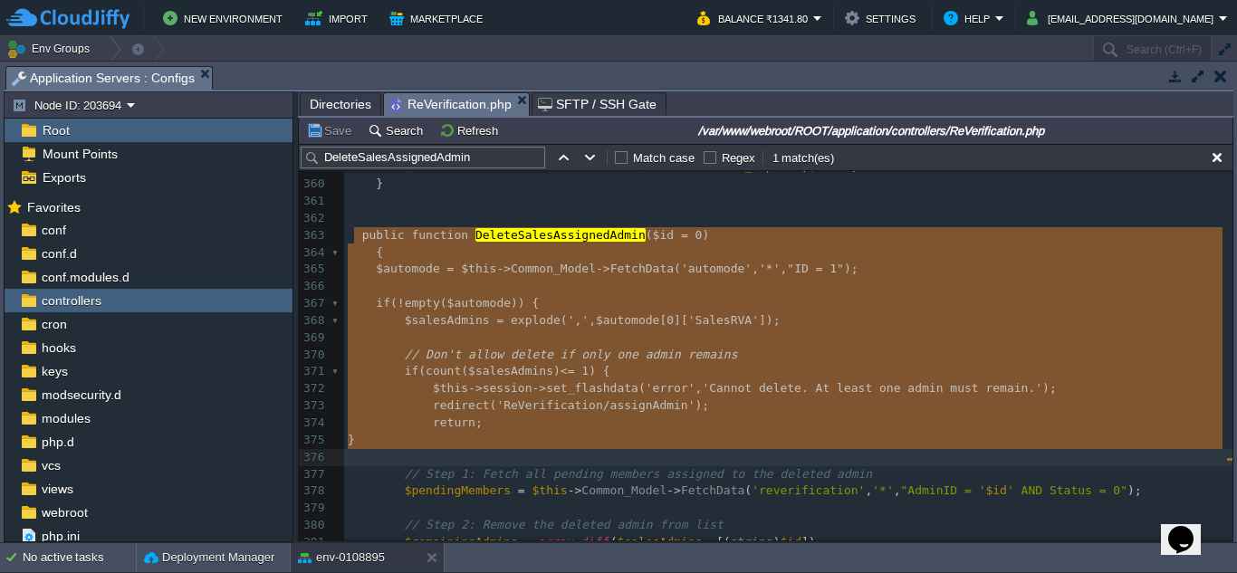
drag, startPoint x: 355, startPoint y: 240, endPoint x: 389, endPoint y: 451, distance: 213.7
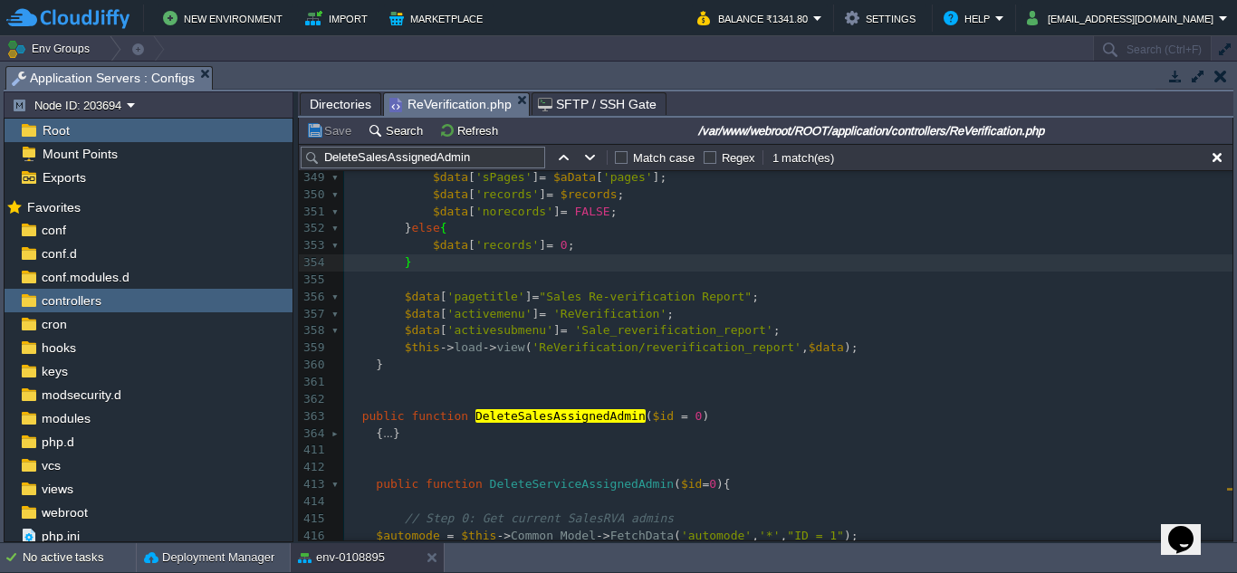
type textarea "-"
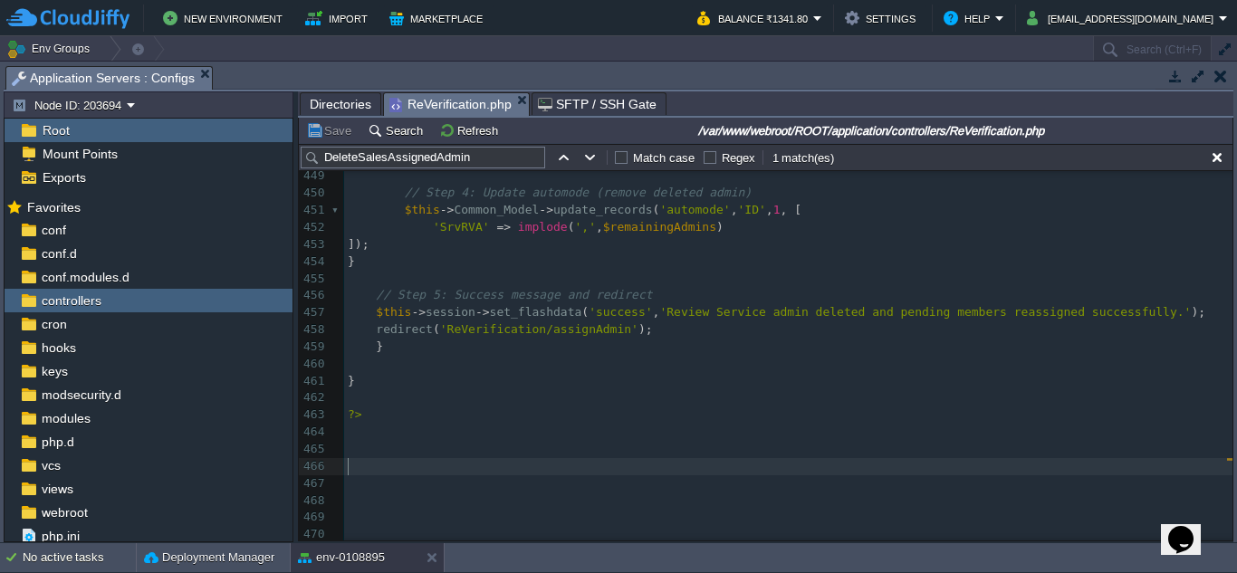
click at [615, 458] on pre "​" at bounding box center [788, 466] width 888 height 17
type textarea "-"
click at [703, 476] on pre "​" at bounding box center [788, 483] width 888 height 17
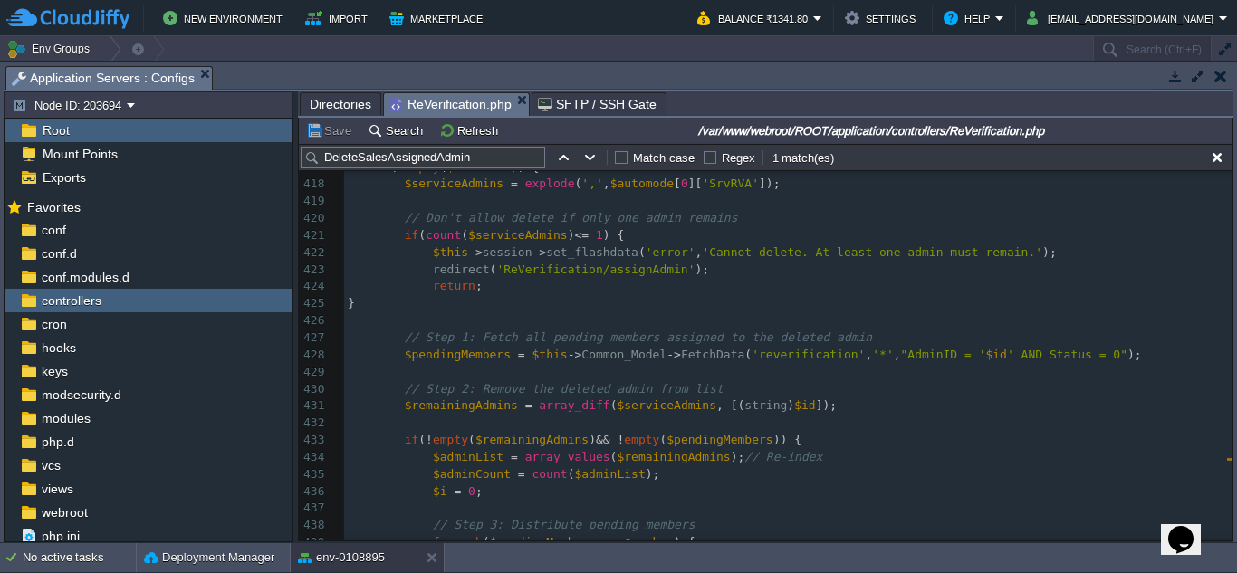
scroll to position [7305, 0]
